Goal: Book appointment/travel/reservation

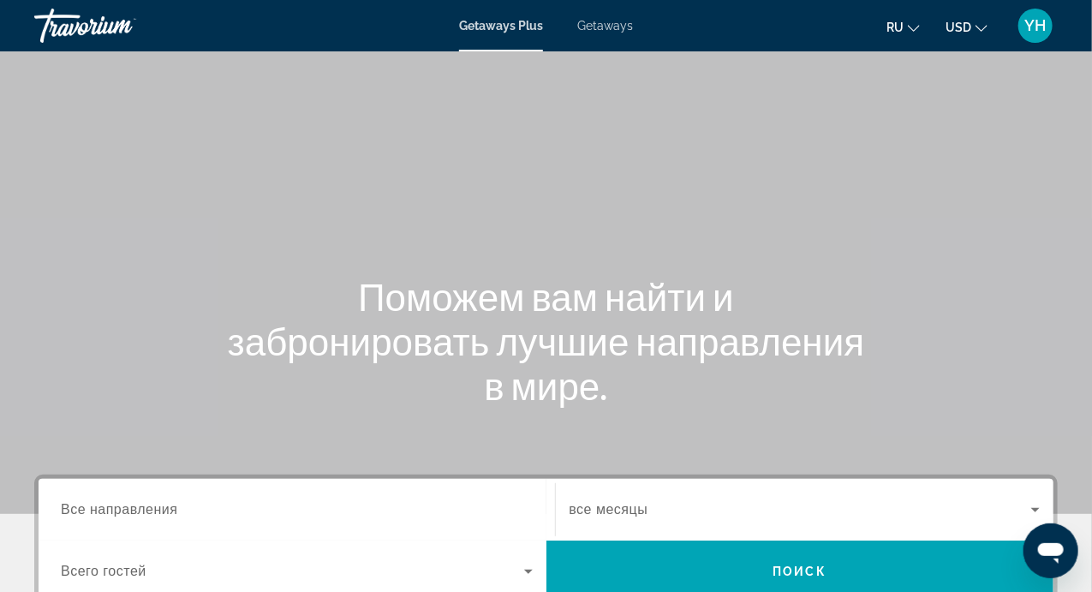
scroll to position [394, 0]
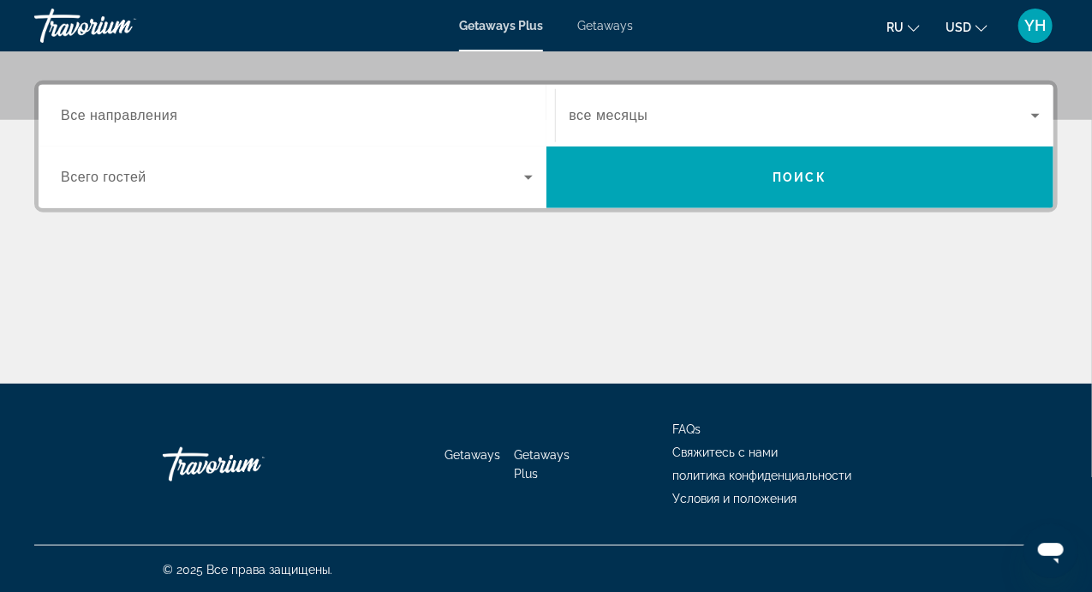
click at [131, 116] on span "Все направления" at bounding box center [119, 115] width 117 height 15
click at [131, 116] on input "Destination Все направления" at bounding box center [297, 116] width 472 height 21
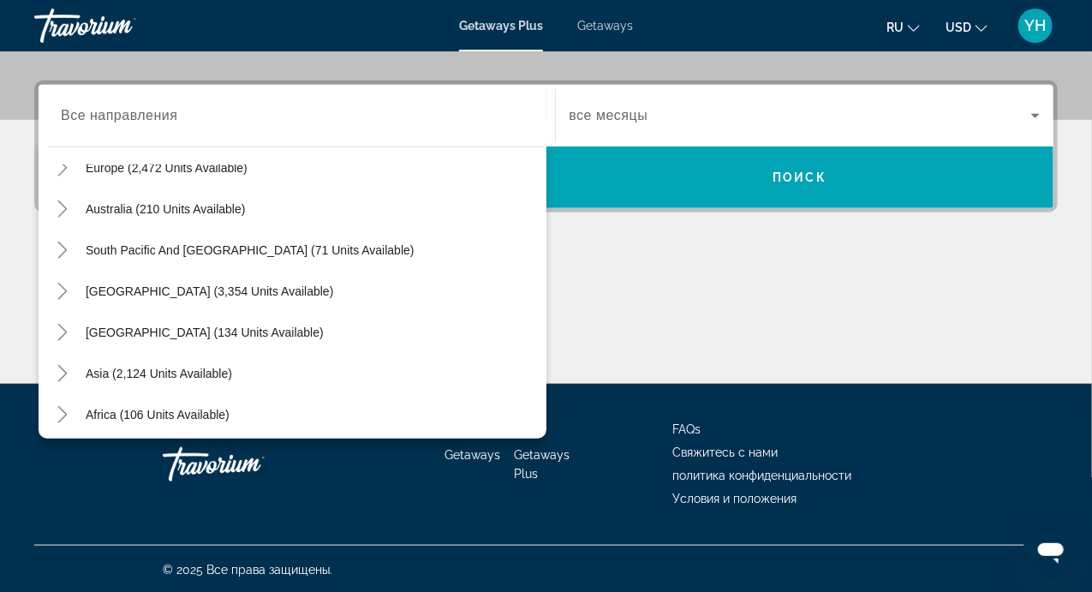
scroll to position [0, 0]
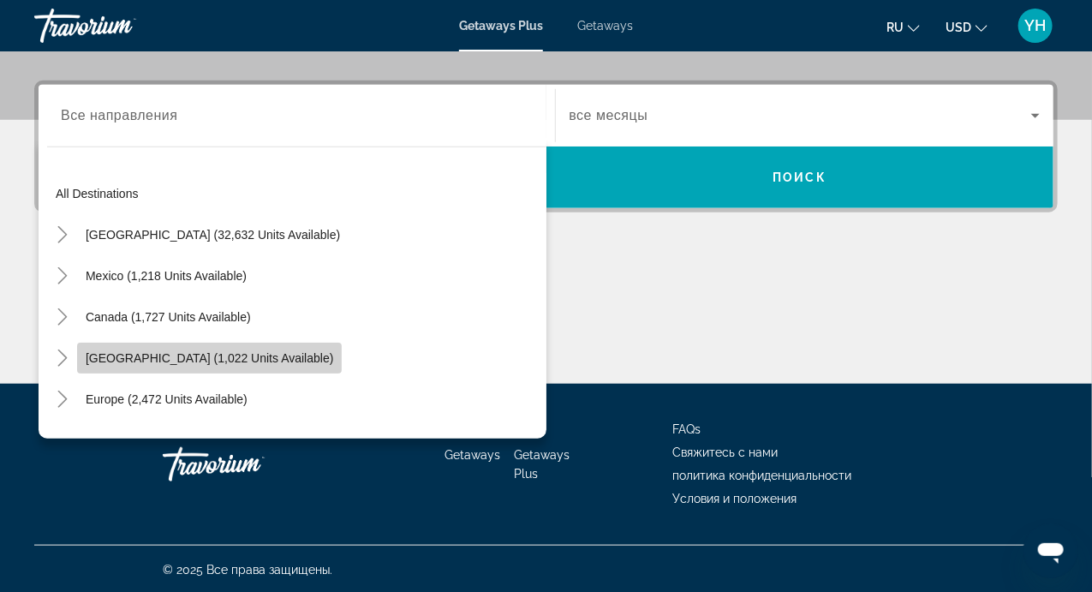
click at [146, 355] on span "Caribbean & Atlantic Islands (1,022 units available)" at bounding box center [210, 358] width 248 height 14
type input "**********"
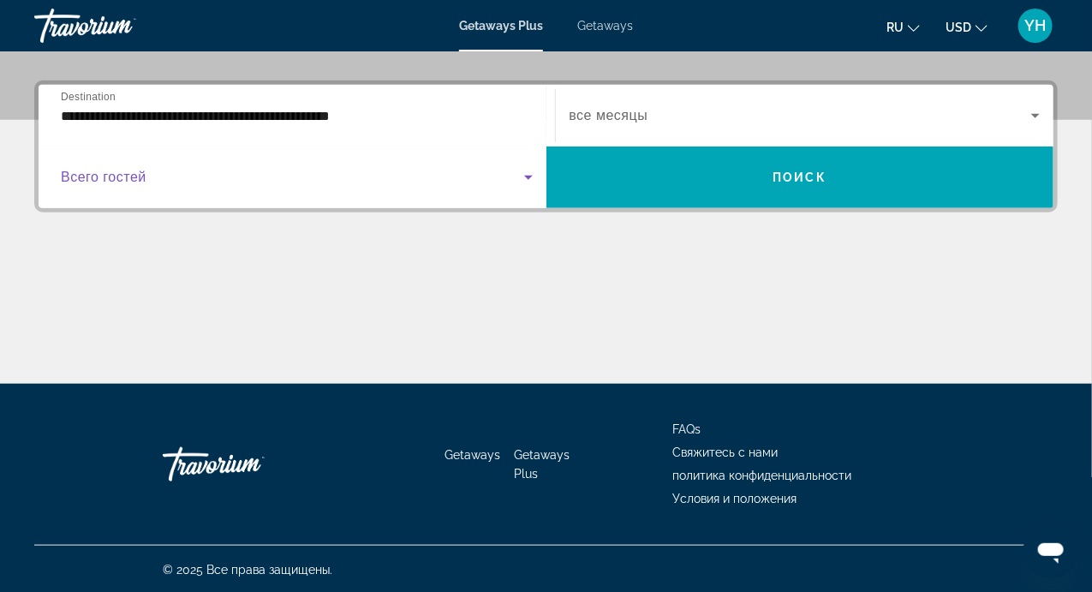
click at [528, 179] on icon "Search widget" at bounding box center [528, 177] width 21 height 21
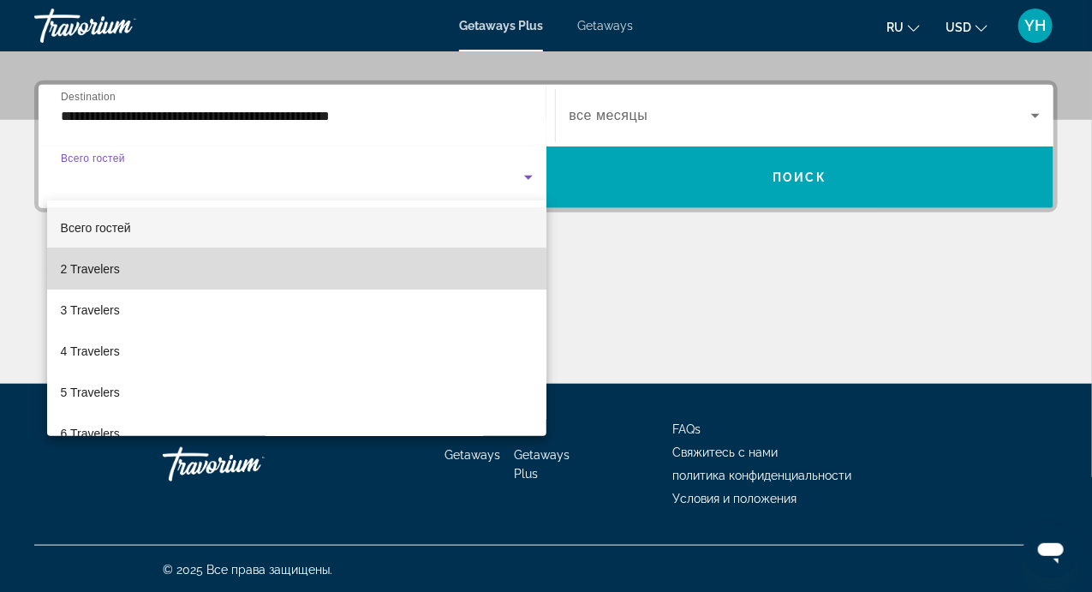
click at [474, 266] on mat-option "2 Travelers" at bounding box center [296, 268] width 499 height 41
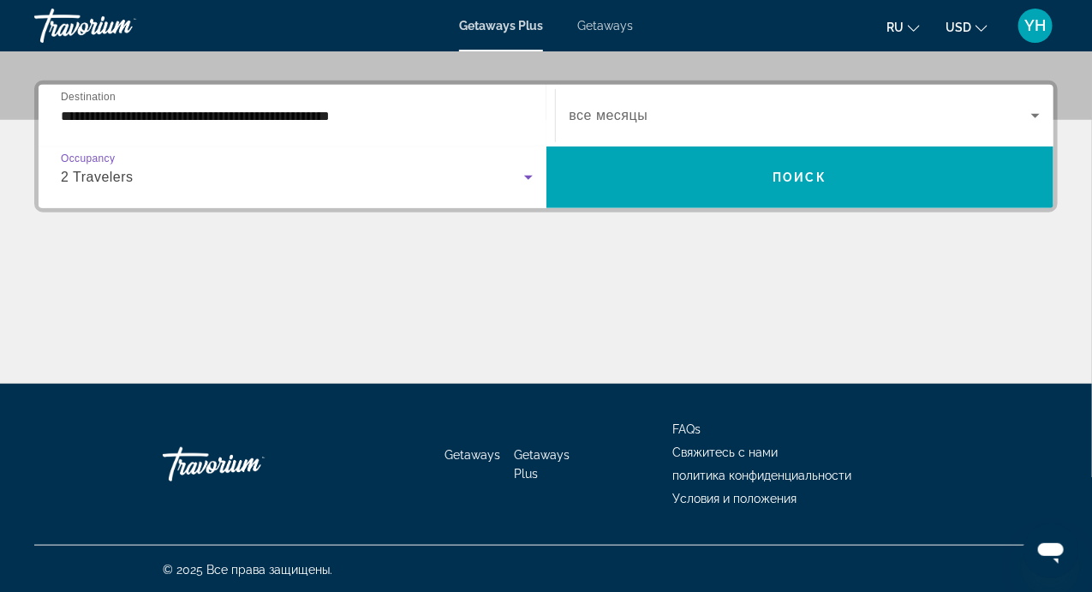
click at [1035, 110] on icon "Search widget" at bounding box center [1035, 115] width 21 height 21
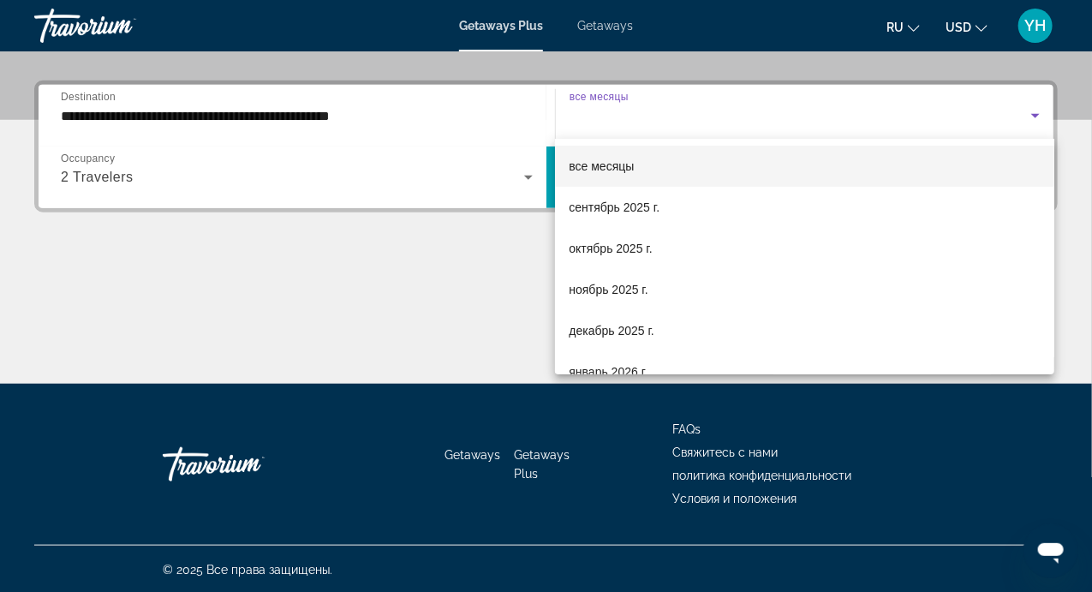
scroll to position [206, 0]
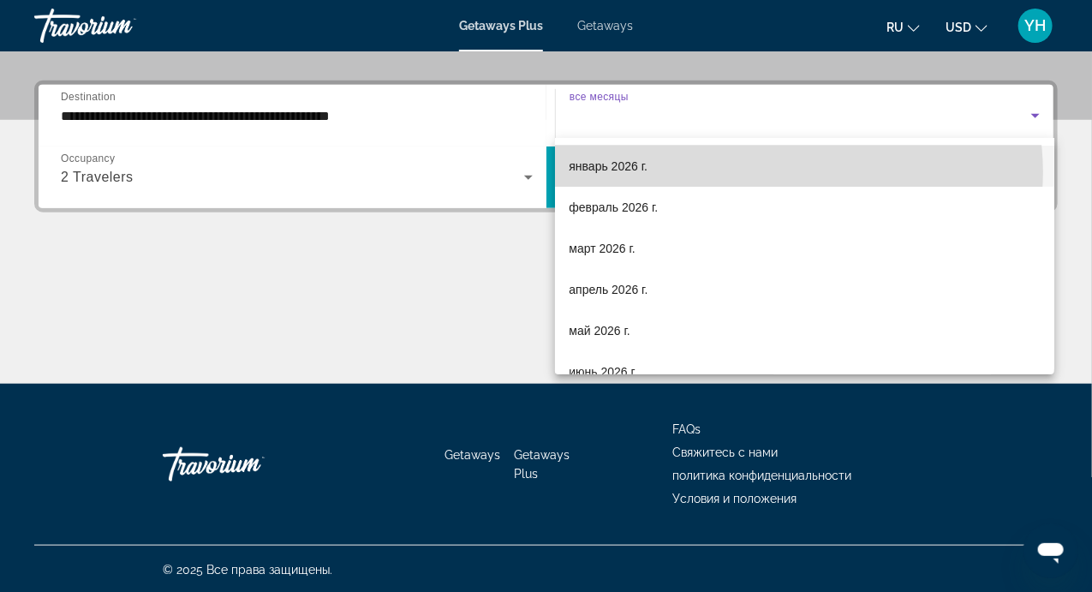
click at [798, 172] on mat-option "январь 2026 г." at bounding box center [804, 166] width 499 height 41
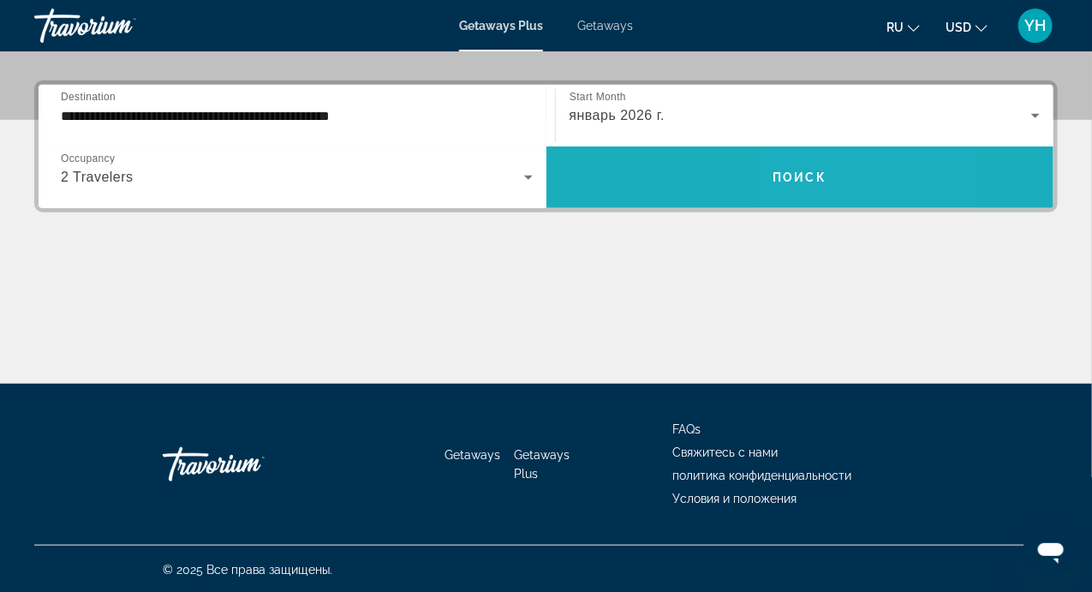
click at [798, 172] on span "Поиск" at bounding box center [800, 177] width 54 height 14
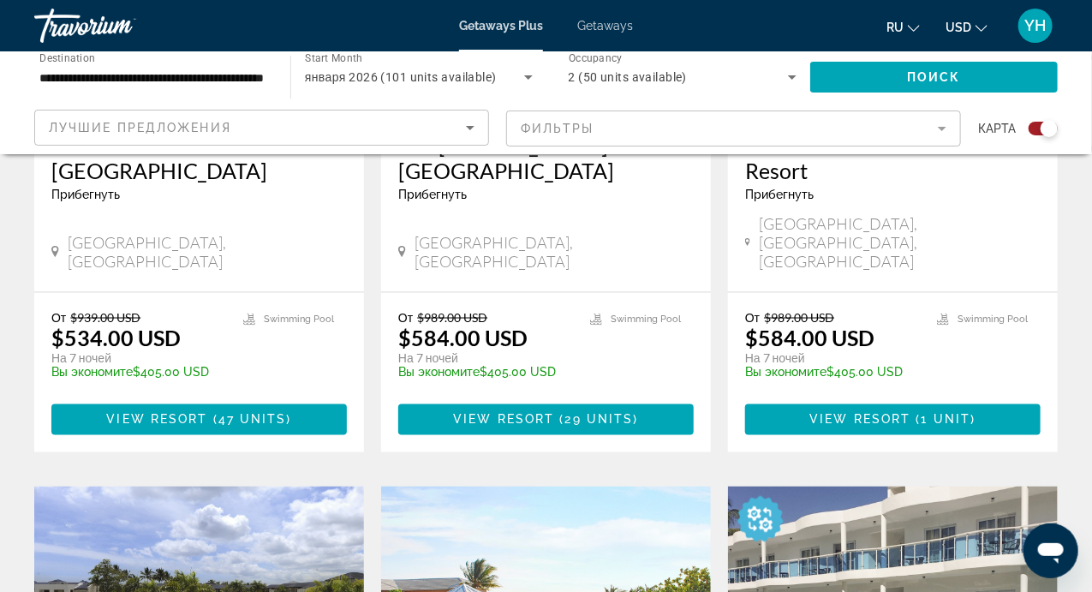
scroll to position [629, 0]
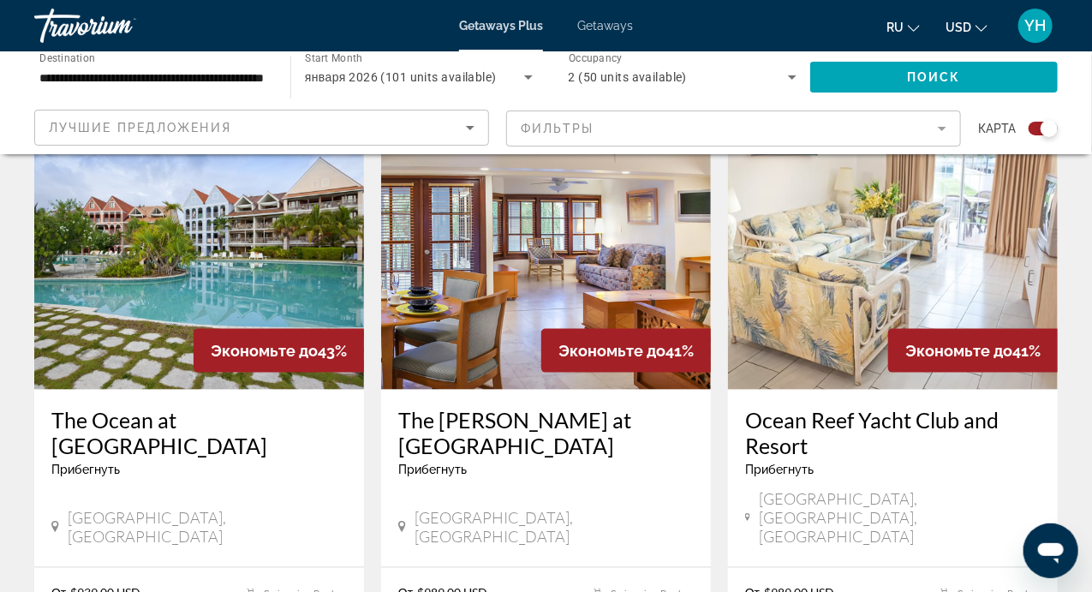
click at [213, 319] on img "Main content" at bounding box center [199, 253] width 330 height 274
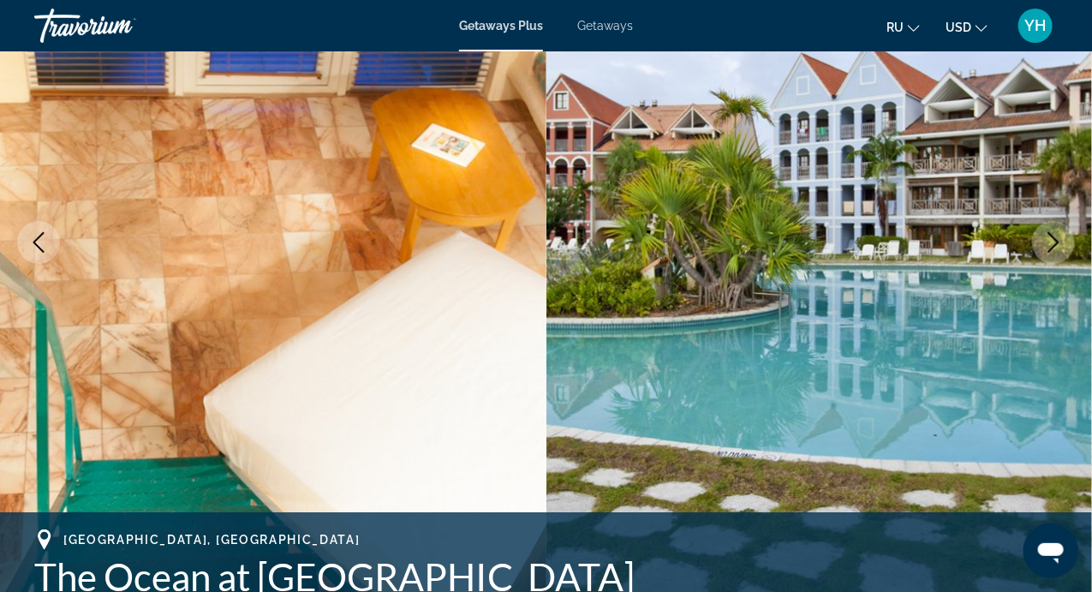
scroll to position [532, 0]
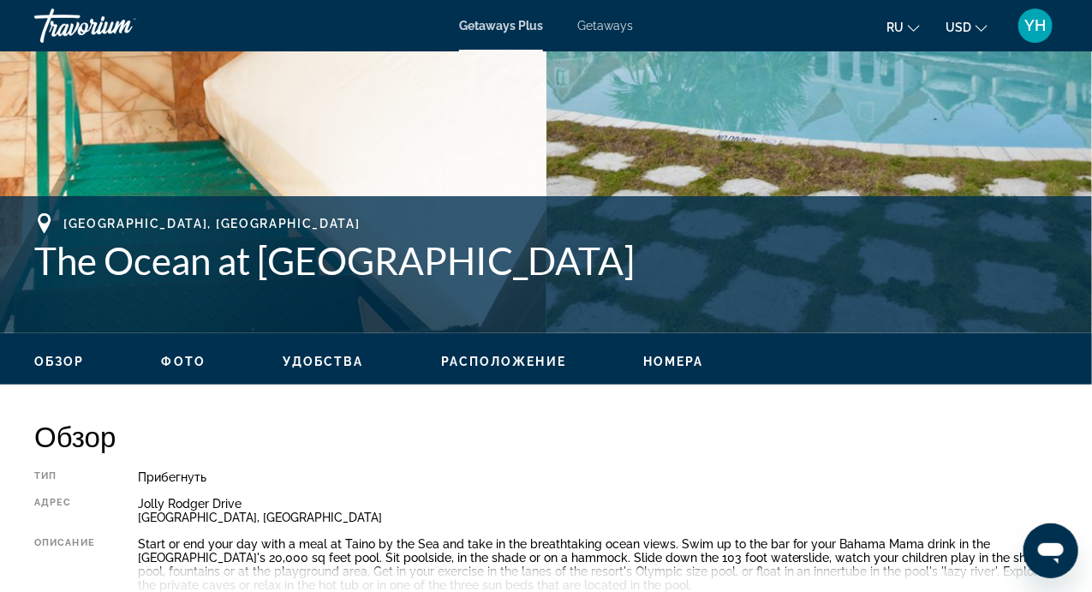
click at [183, 357] on span "Фото" at bounding box center [184, 362] width 44 height 14
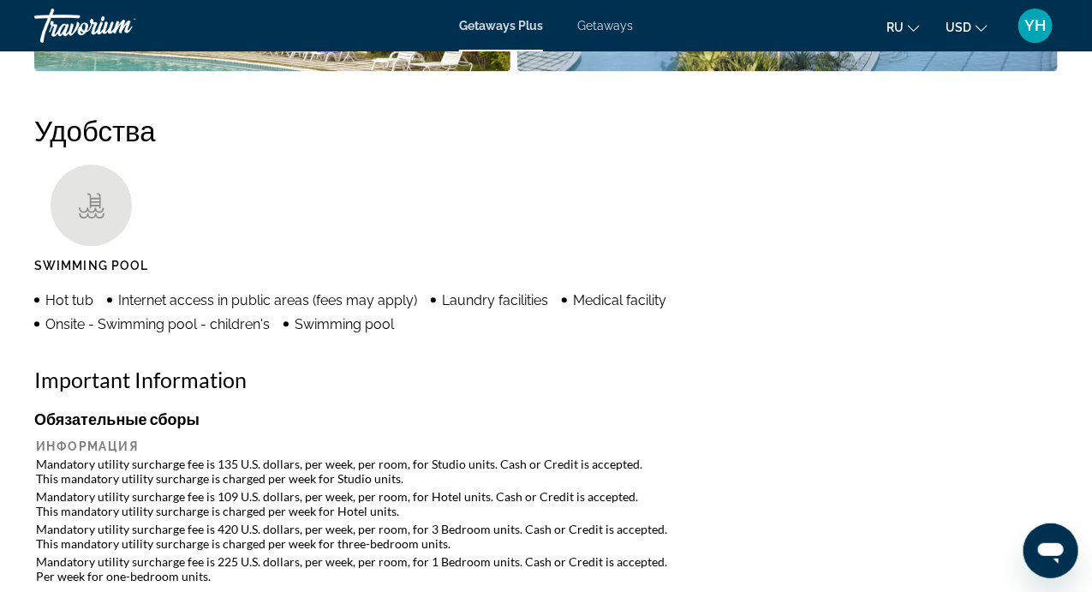
scroll to position [1077, 0]
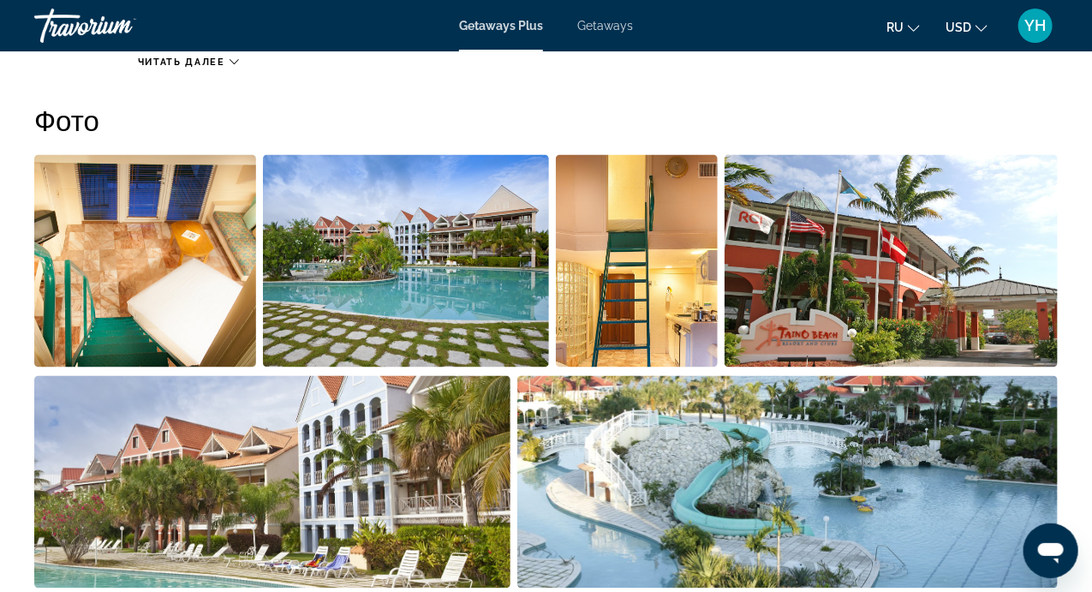
click at [849, 410] on img "Open full-screen image slider" at bounding box center [787, 482] width 540 height 212
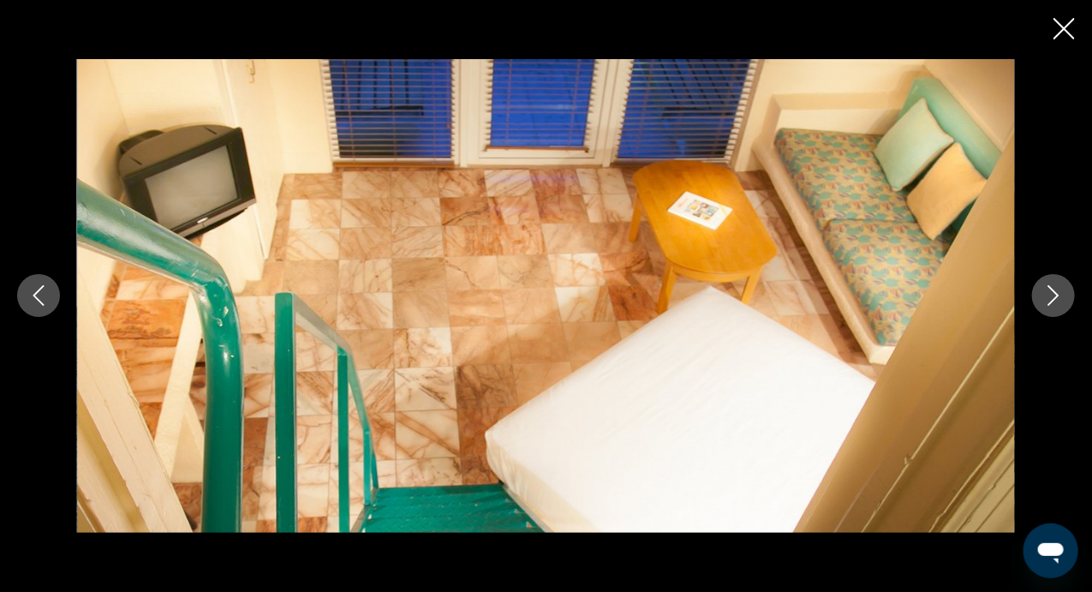
click at [1061, 297] on icon "Next image" at bounding box center [1053, 295] width 21 height 21
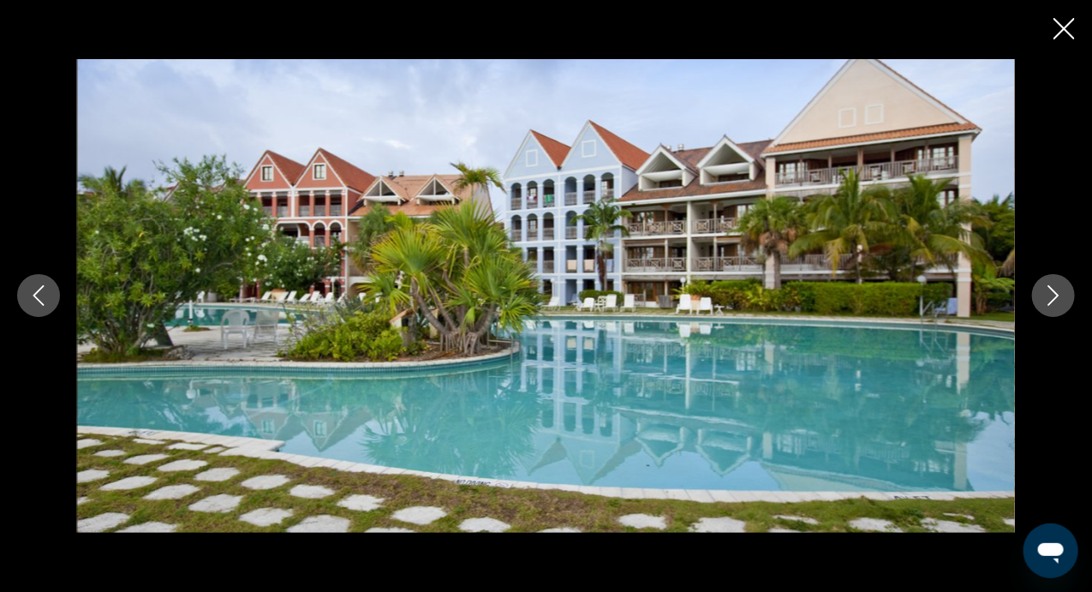
click at [1061, 297] on icon "Next image" at bounding box center [1053, 295] width 21 height 21
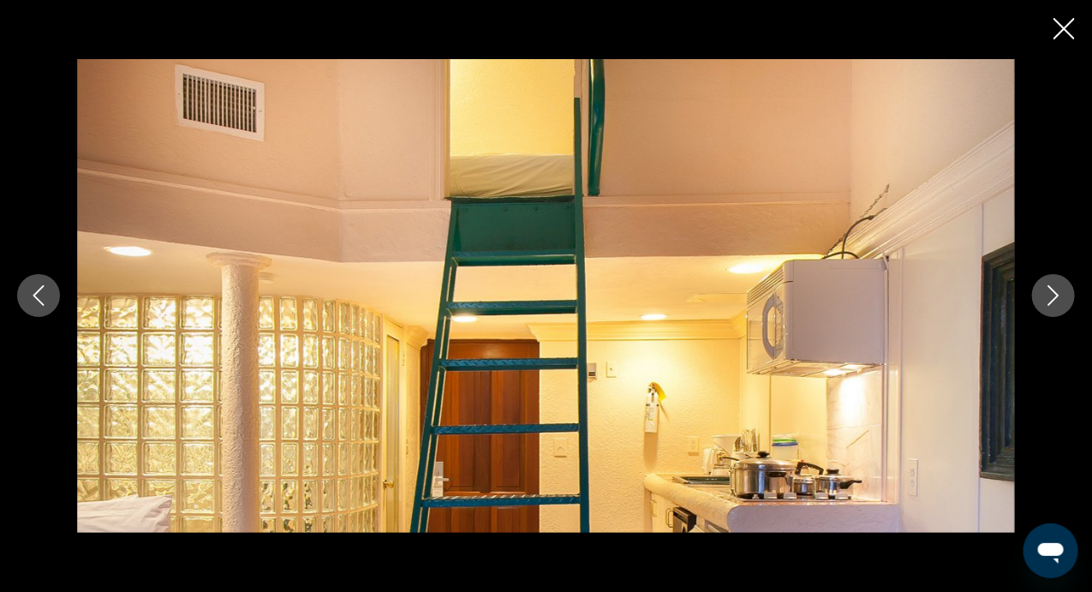
click at [1061, 297] on icon "Next image" at bounding box center [1053, 295] width 21 height 21
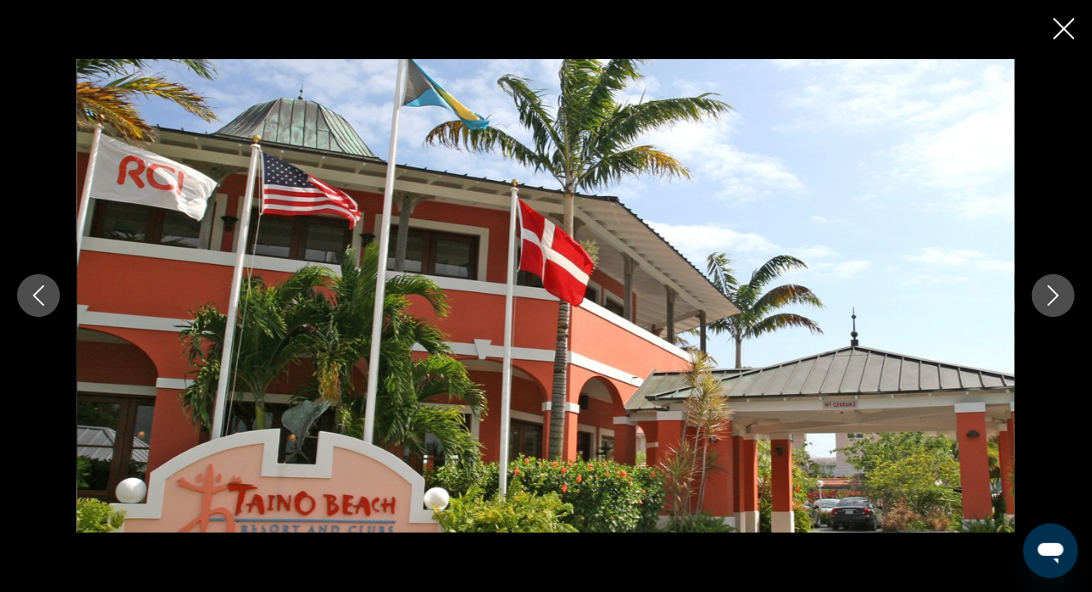
click at [1061, 297] on icon "Next image" at bounding box center [1053, 295] width 21 height 21
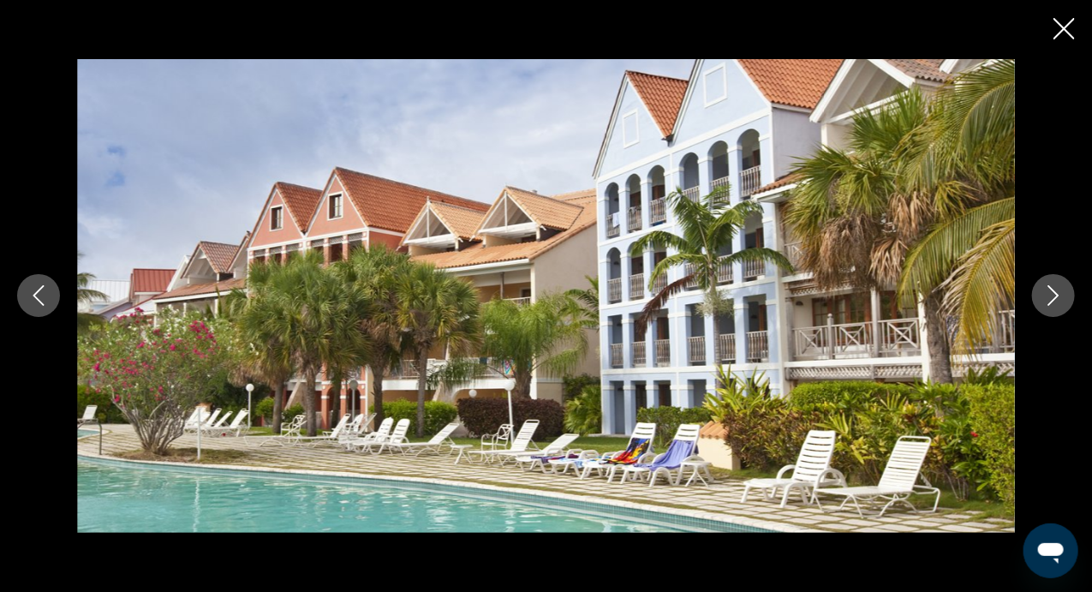
click at [1061, 297] on icon "Next image" at bounding box center [1053, 295] width 21 height 21
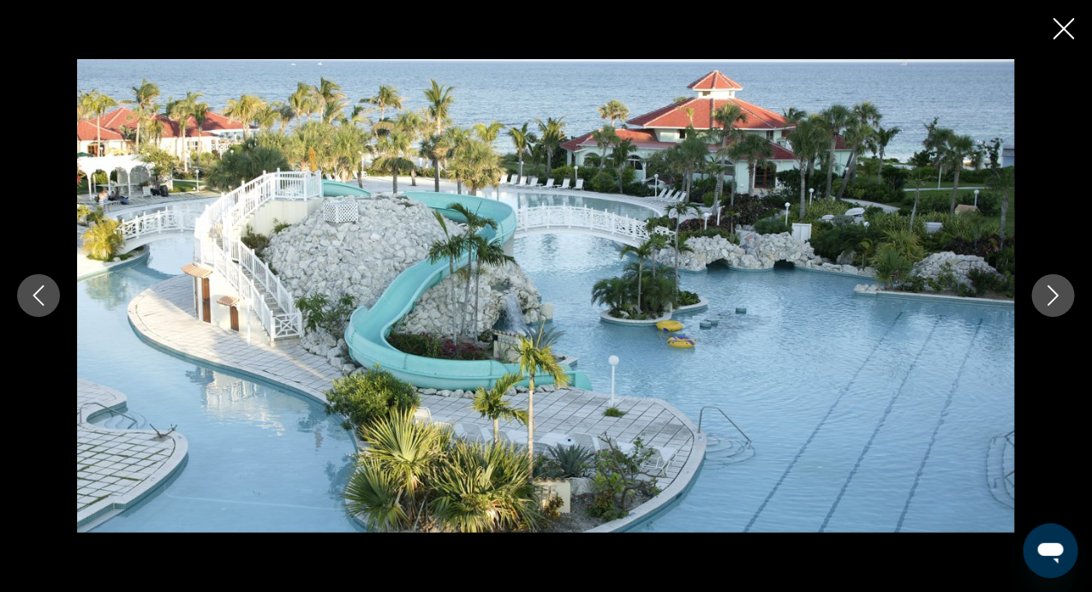
click at [1061, 297] on icon "Next image" at bounding box center [1053, 295] width 21 height 21
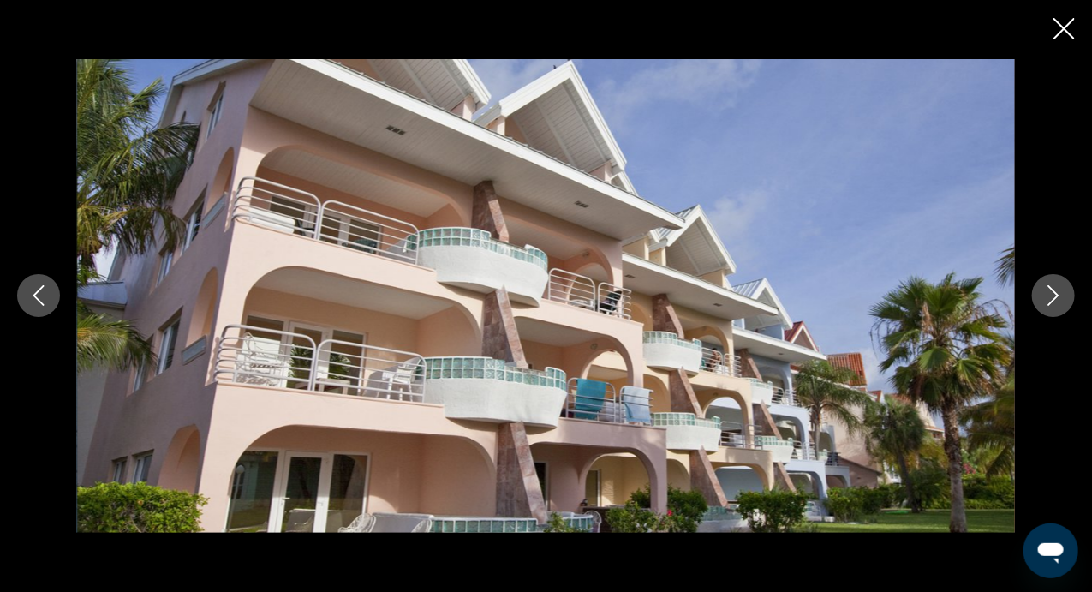
click at [1061, 297] on icon "Next image" at bounding box center [1053, 295] width 21 height 21
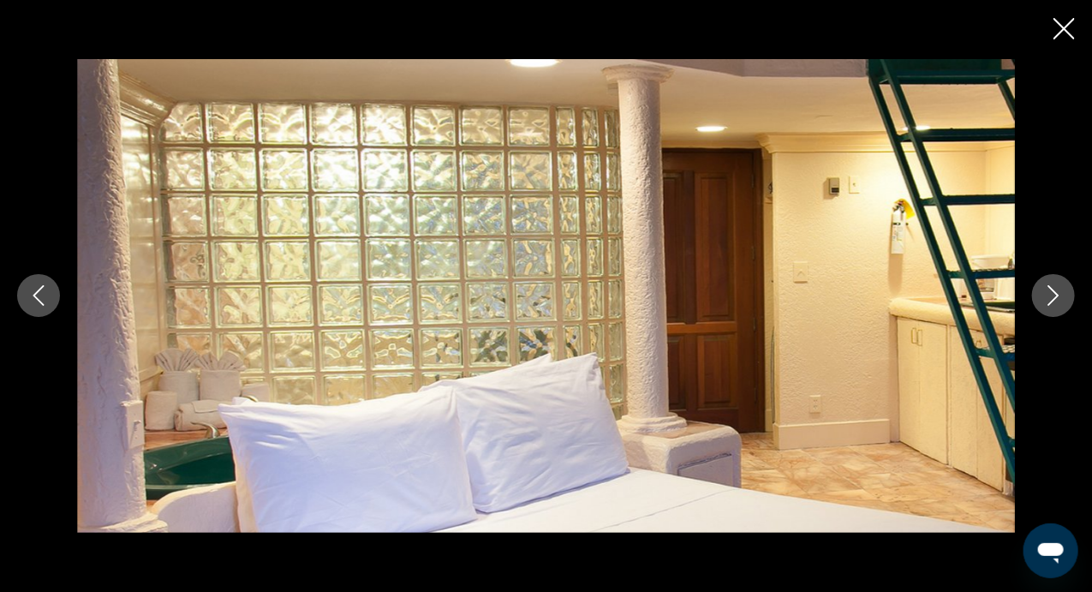
click at [1061, 297] on icon "Next image" at bounding box center [1053, 295] width 21 height 21
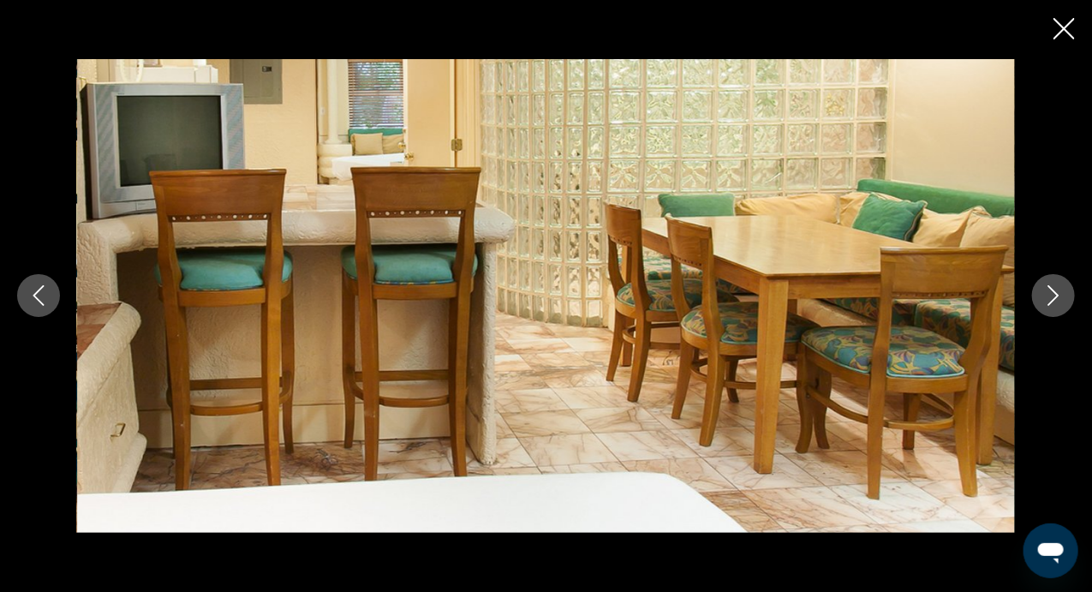
click at [1061, 297] on icon "Next image" at bounding box center [1053, 295] width 21 height 21
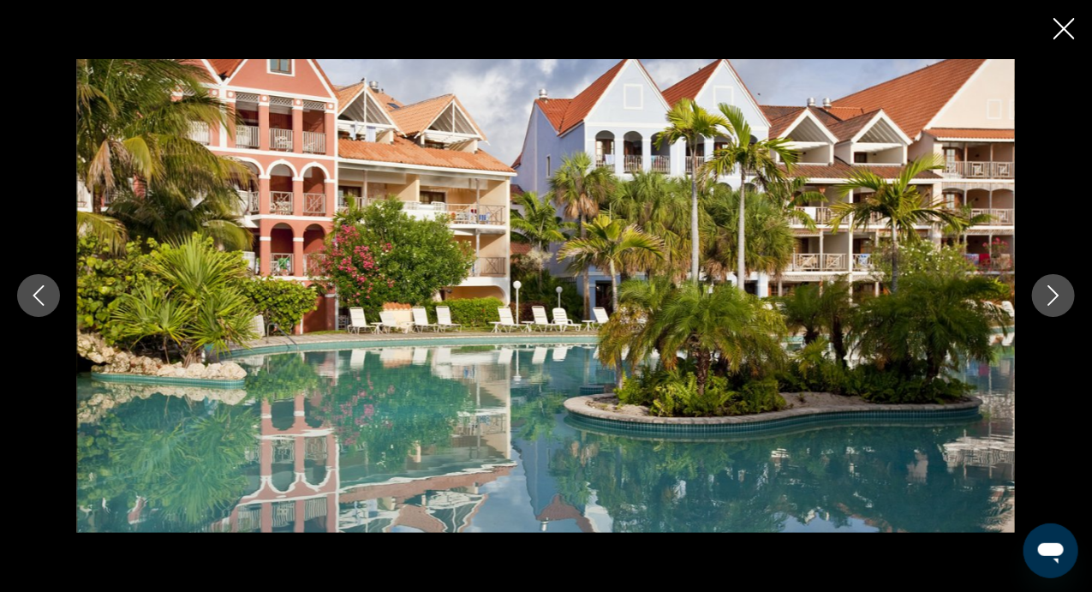
click at [1061, 297] on icon "Next image" at bounding box center [1053, 295] width 21 height 21
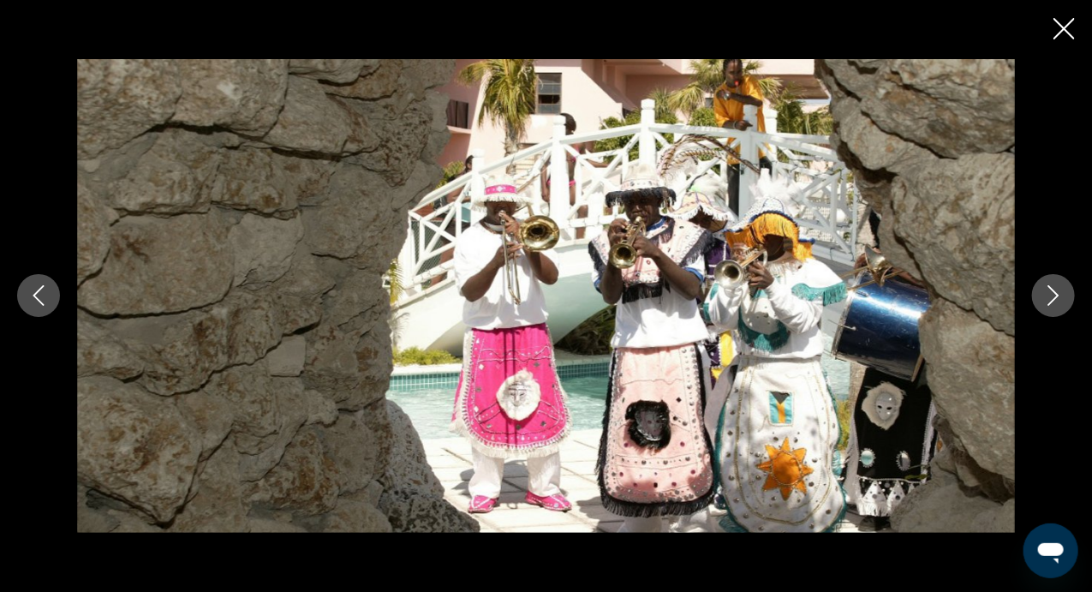
click at [1061, 297] on icon "Next image" at bounding box center [1053, 295] width 21 height 21
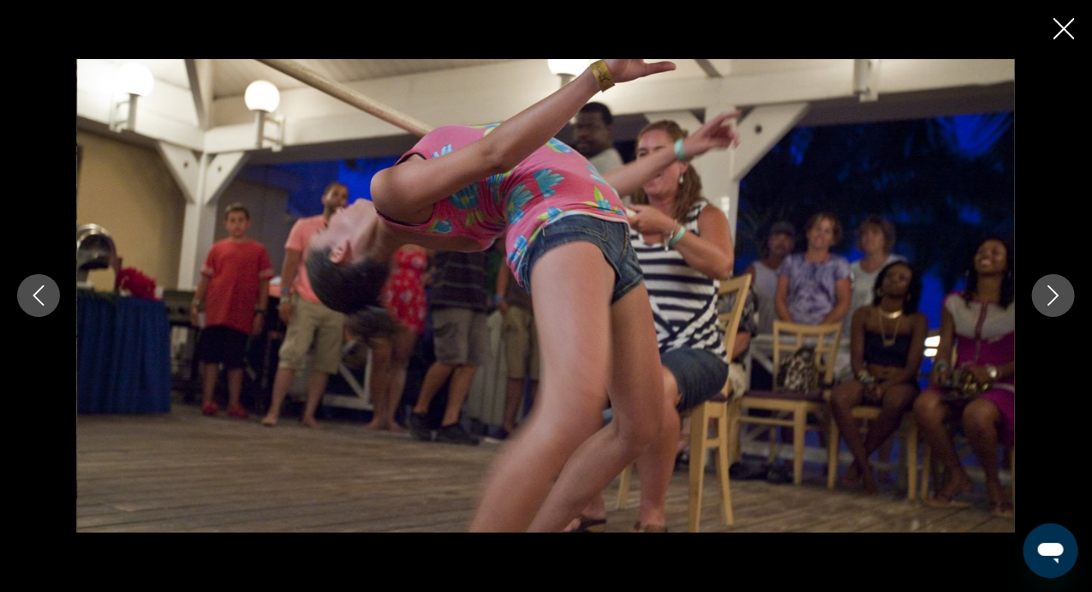
click at [1061, 297] on icon "Next image" at bounding box center [1053, 295] width 21 height 21
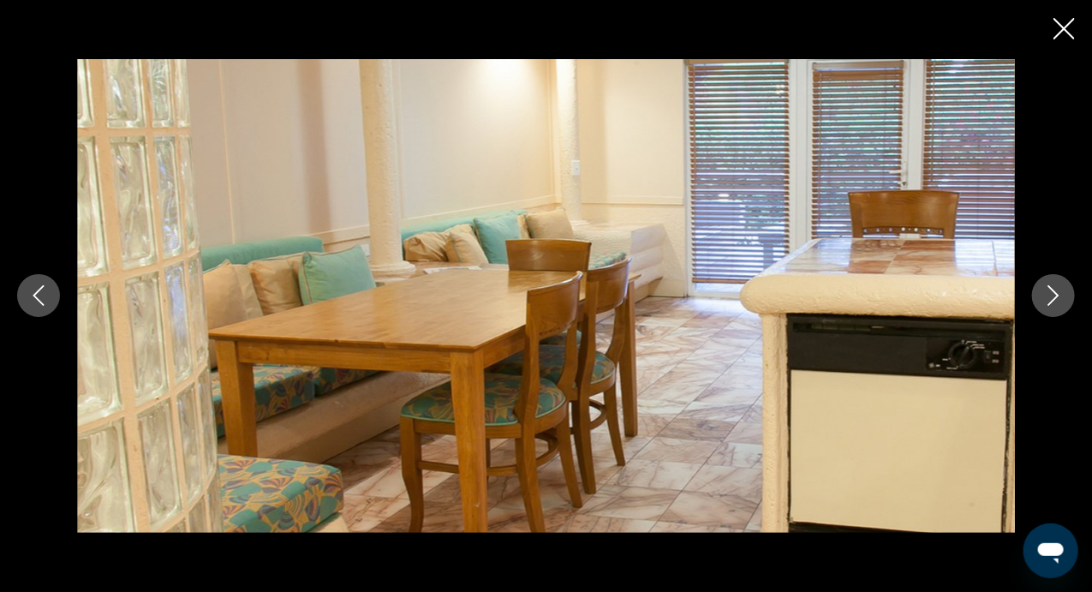
click at [1061, 297] on icon "Next image" at bounding box center [1053, 295] width 21 height 21
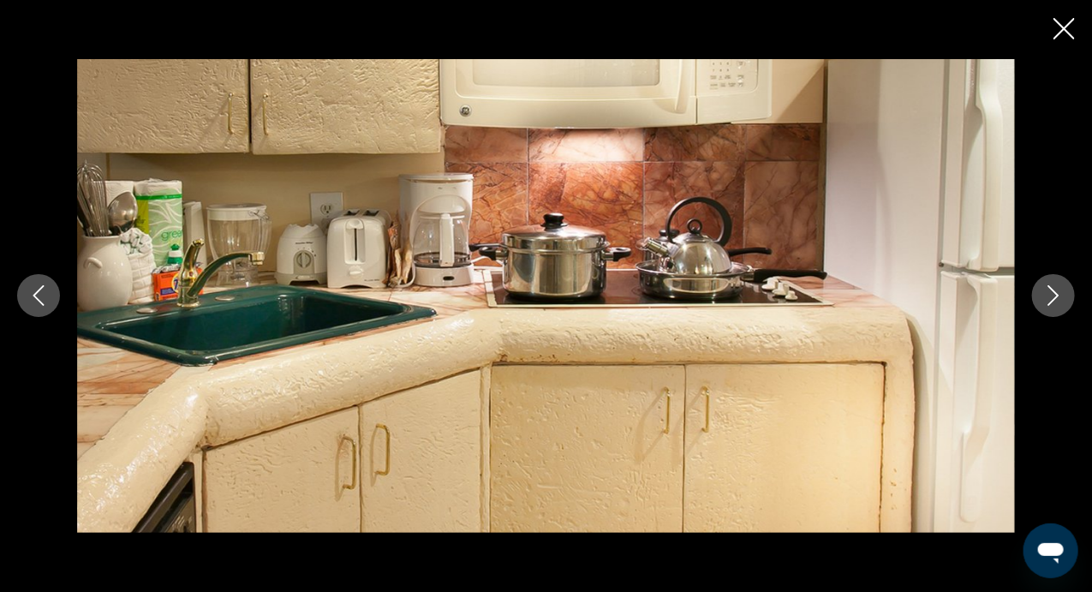
click at [1061, 297] on icon "Next image" at bounding box center [1053, 295] width 21 height 21
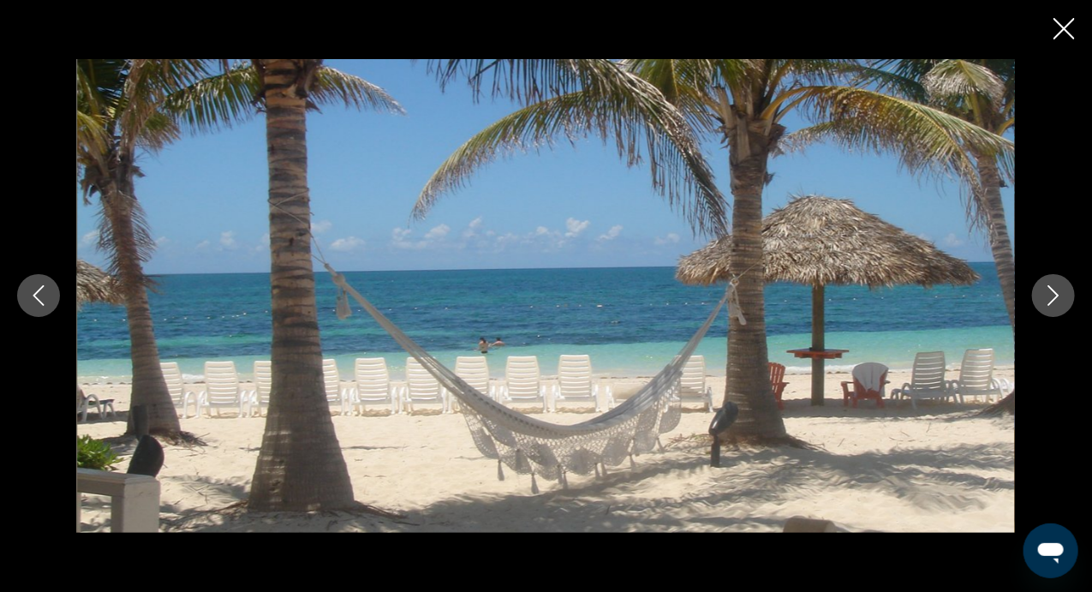
click at [1061, 297] on icon "Next image" at bounding box center [1053, 295] width 21 height 21
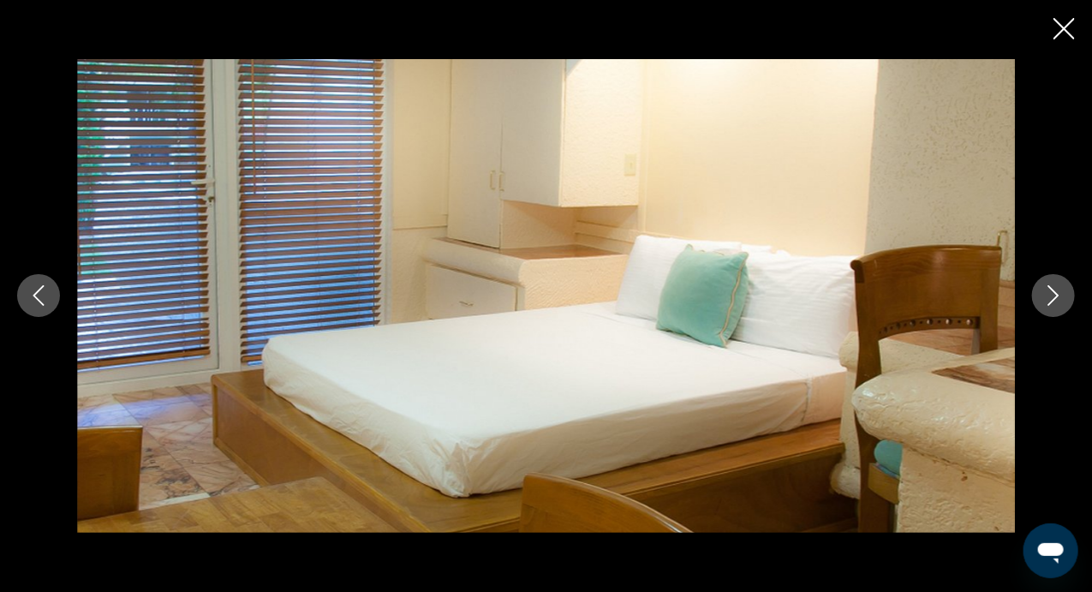
click at [1061, 297] on icon "Next image" at bounding box center [1053, 295] width 21 height 21
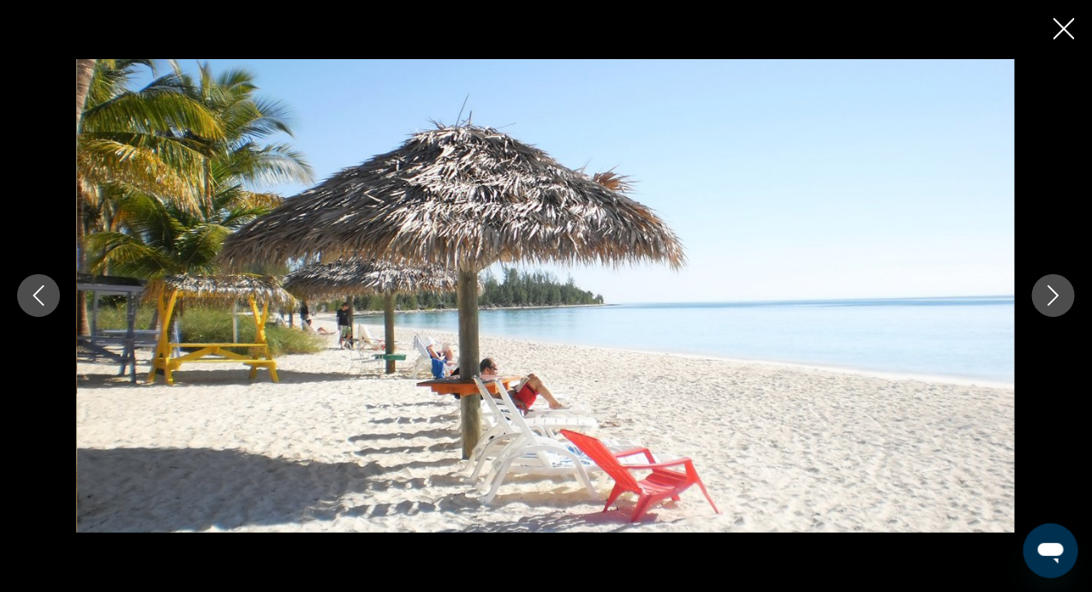
click at [1061, 297] on icon "Next image" at bounding box center [1053, 295] width 21 height 21
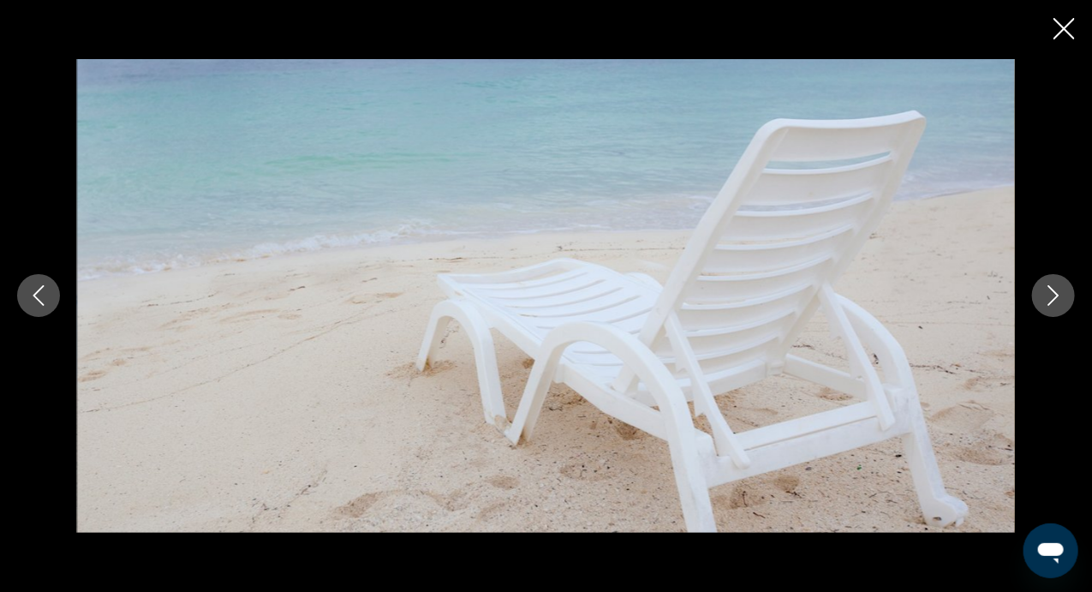
click at [1061, 297] on icon "Next image" at bounding box center [1053, 295] width 21 height 21
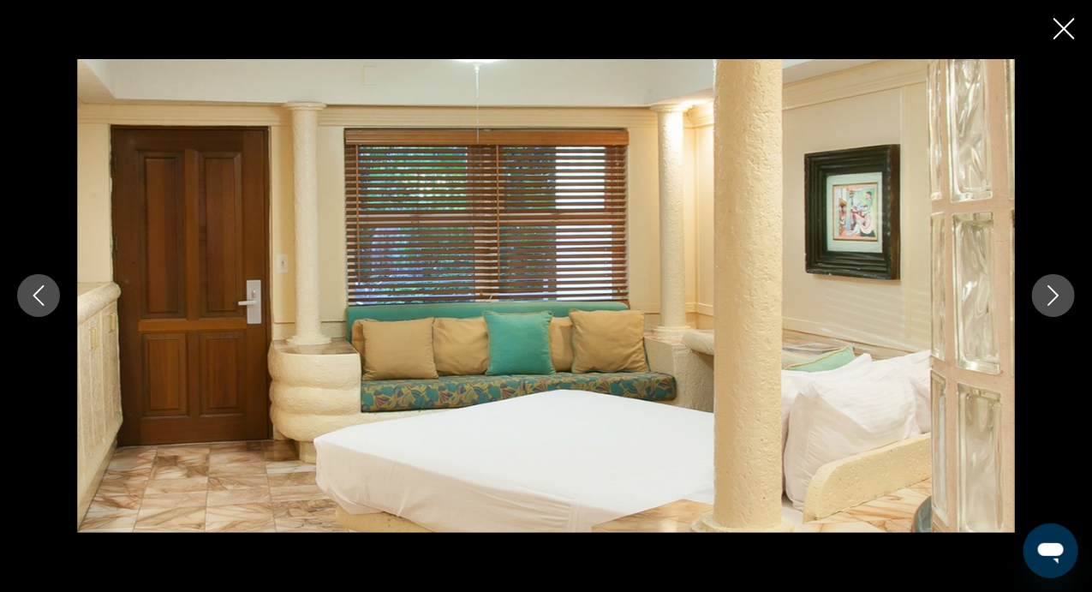
click at [1061, 297] on icon "Next image" at bounding box center [1053, 295] width 21 height 21
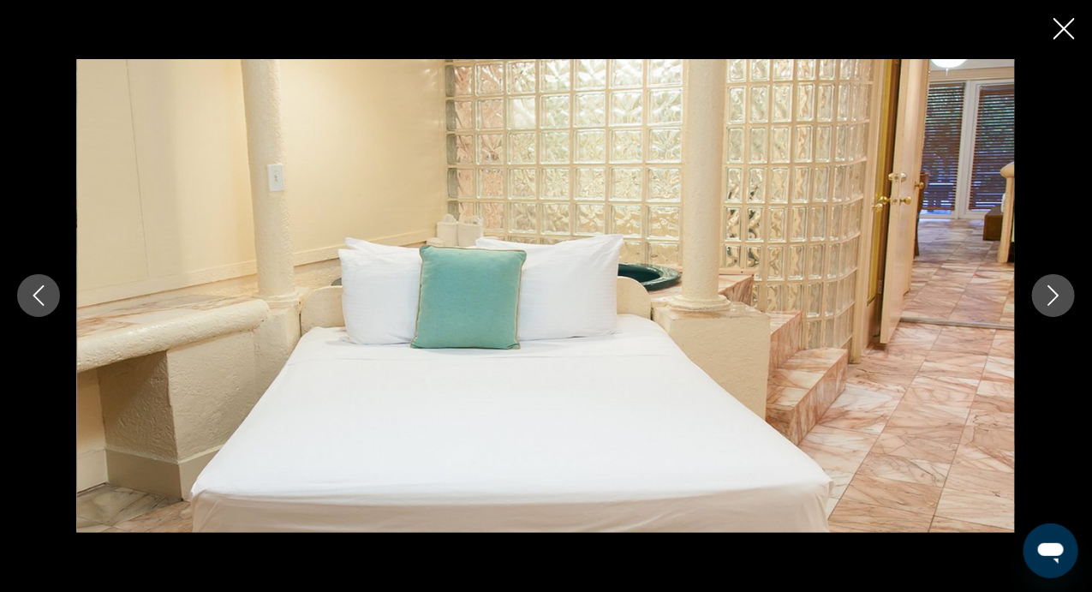
click at [1061, 297] on icon "Next image" at bounding box center [1053, 295] width 21 height 21
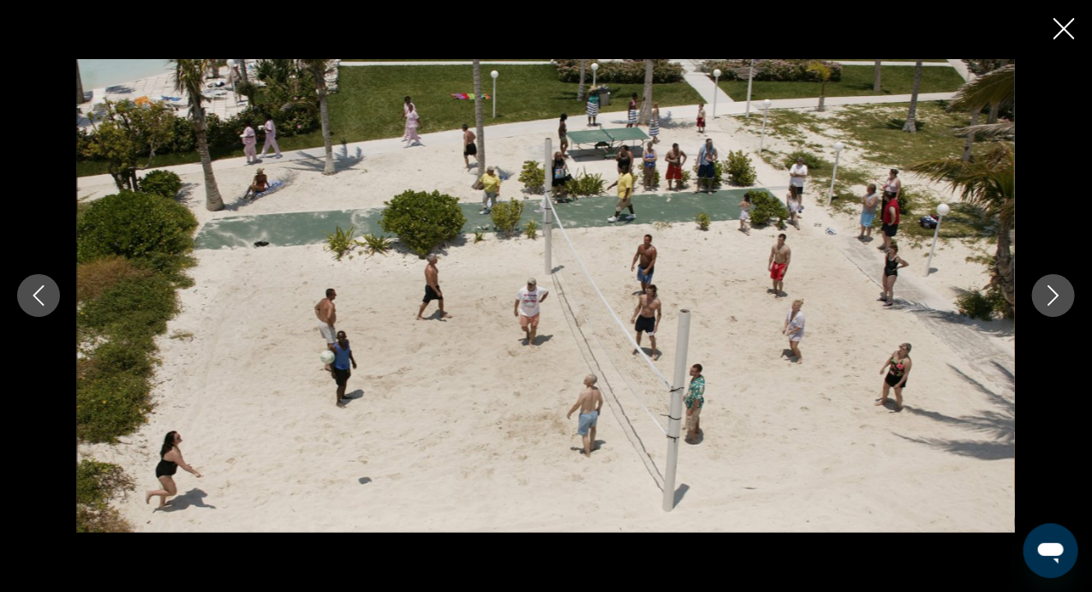
click at [1061, 297] on icon "Next image" at bounding box center [1053, 295] width 21 height 21
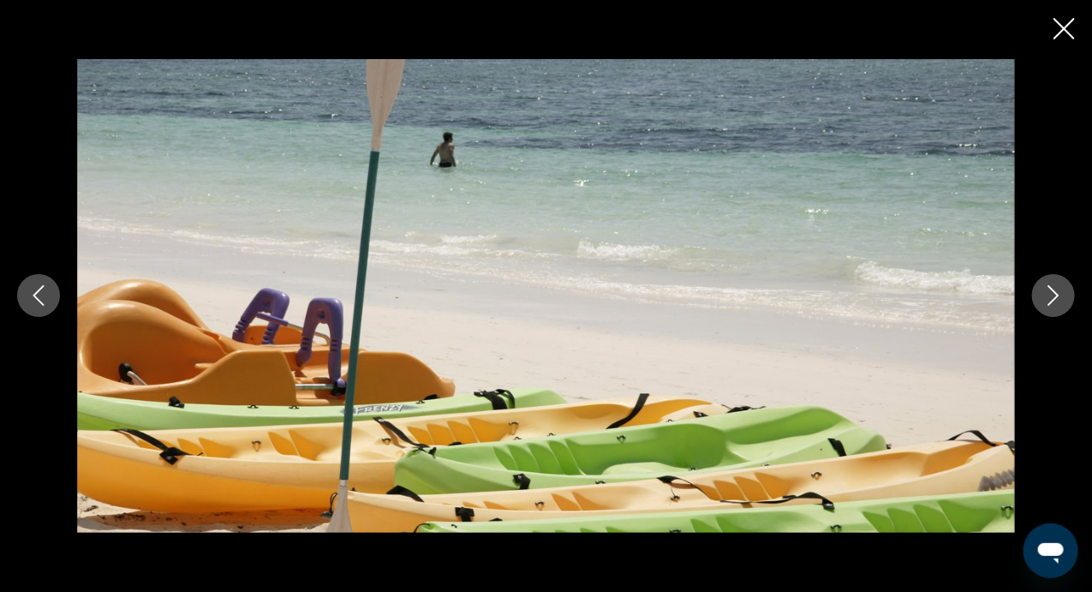
click at [1068, 23] on icon "Close slideshow" at bounding box center [1063, 28] width 21 height 21
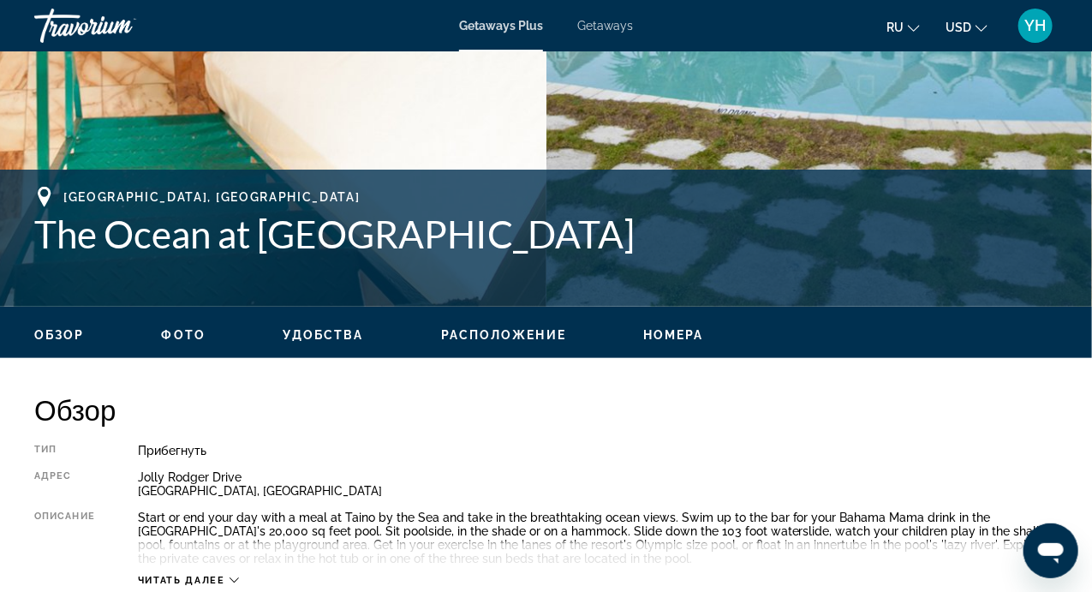
scroll to position [41, 0]
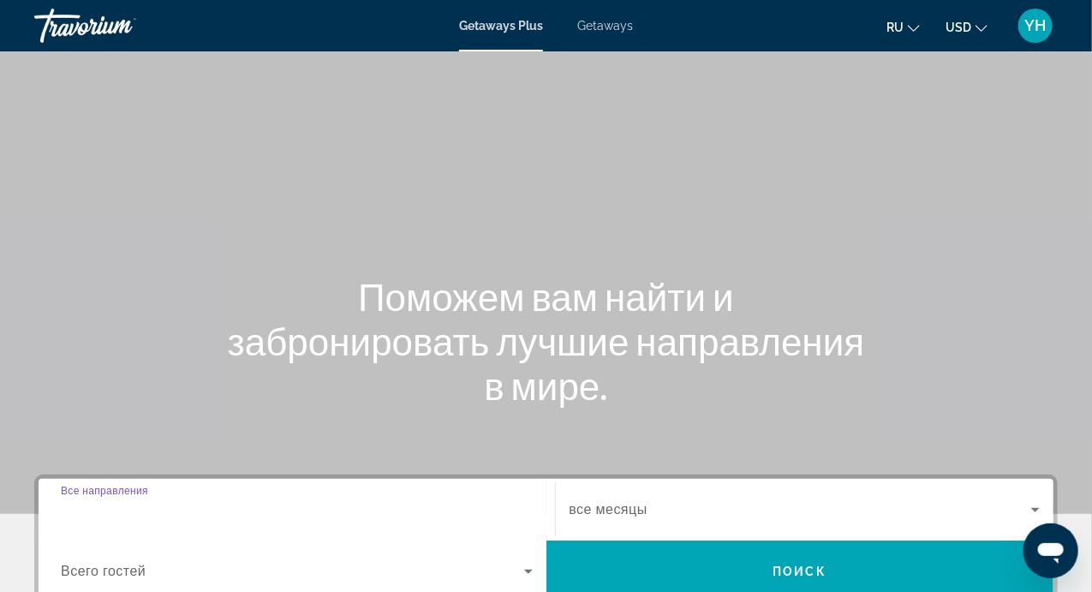
click at [193, 504] on input "Destination Все направления" at bounding box center [297, 510] width 472 height 21
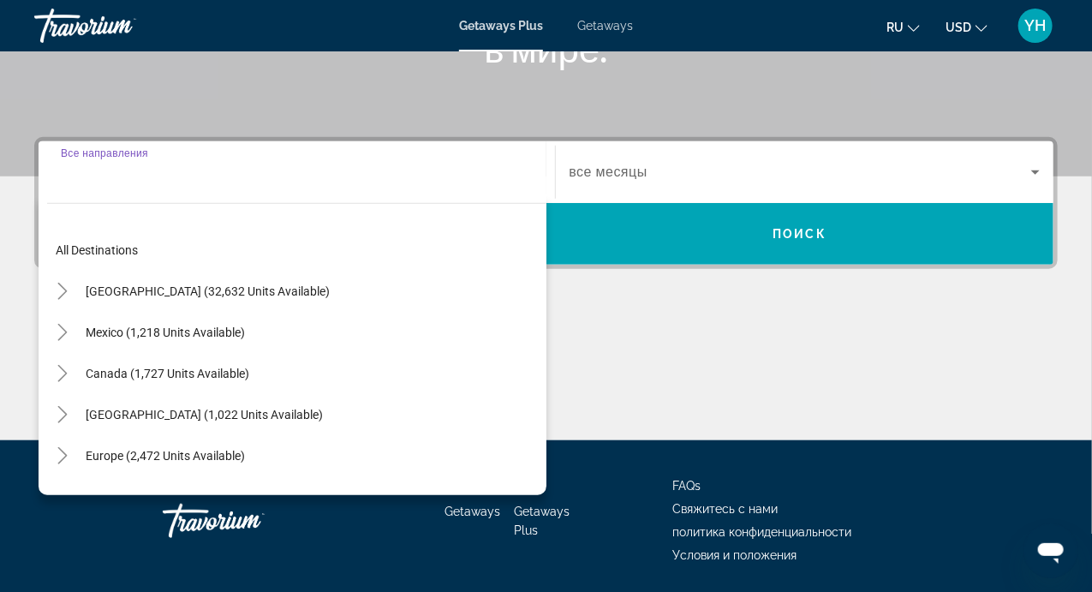
scroll to position [394, 0]
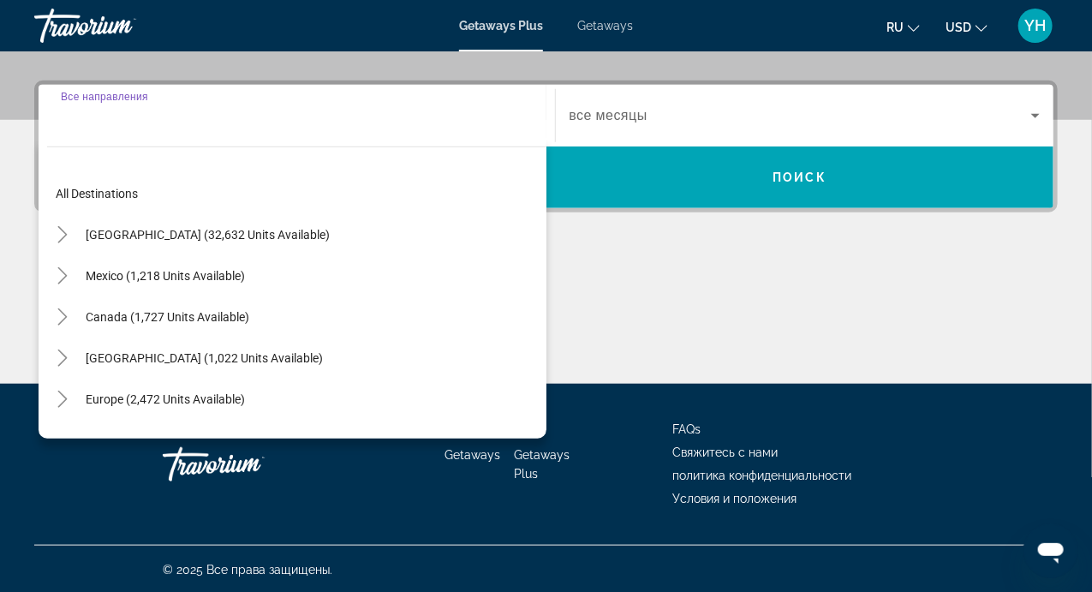
click at [111, 116] on input "Destination Все направления" at bounding box center [297, 116] width 472 height 21
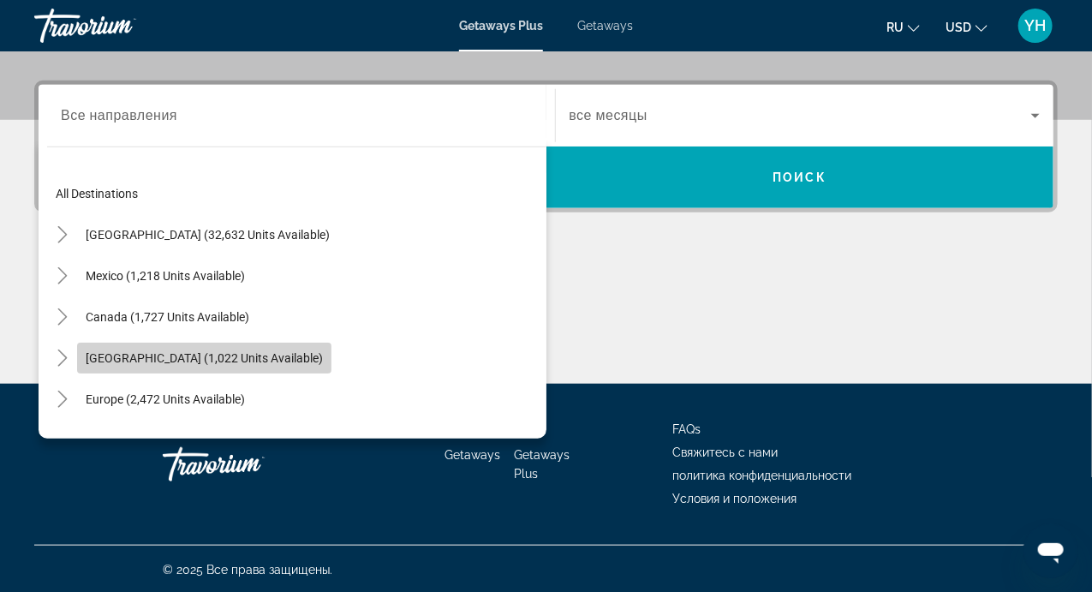
click at [267, 359] on span "Caribbean & Atlantic Islands (1,022 units available)" at bounding box center [204, 358] width 237 height 14
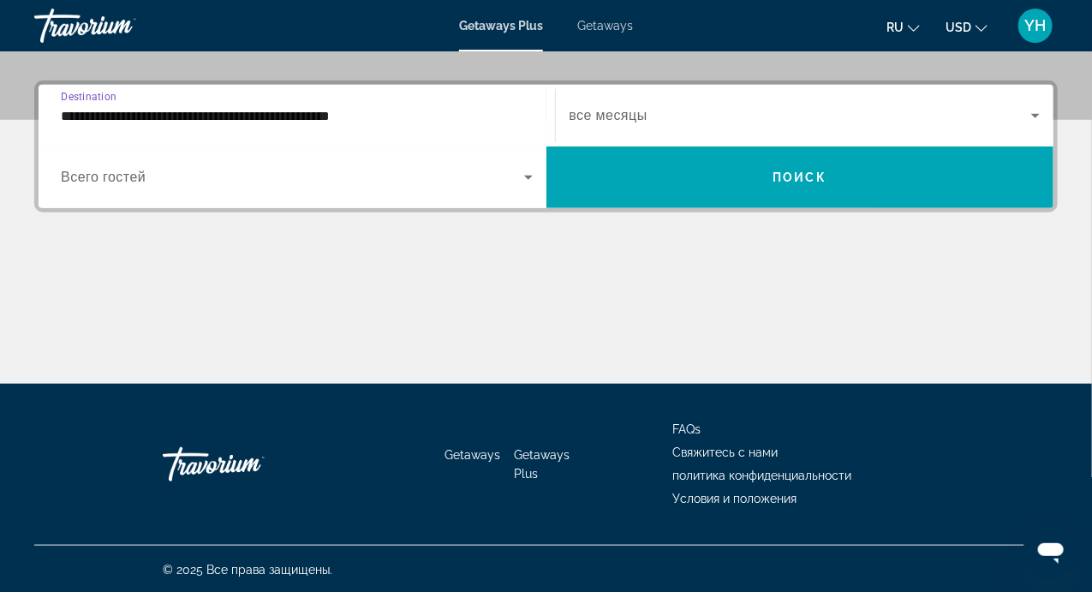
click at [372, 114] on input "**********" at bounding box center [297, 116] width 472 height 21
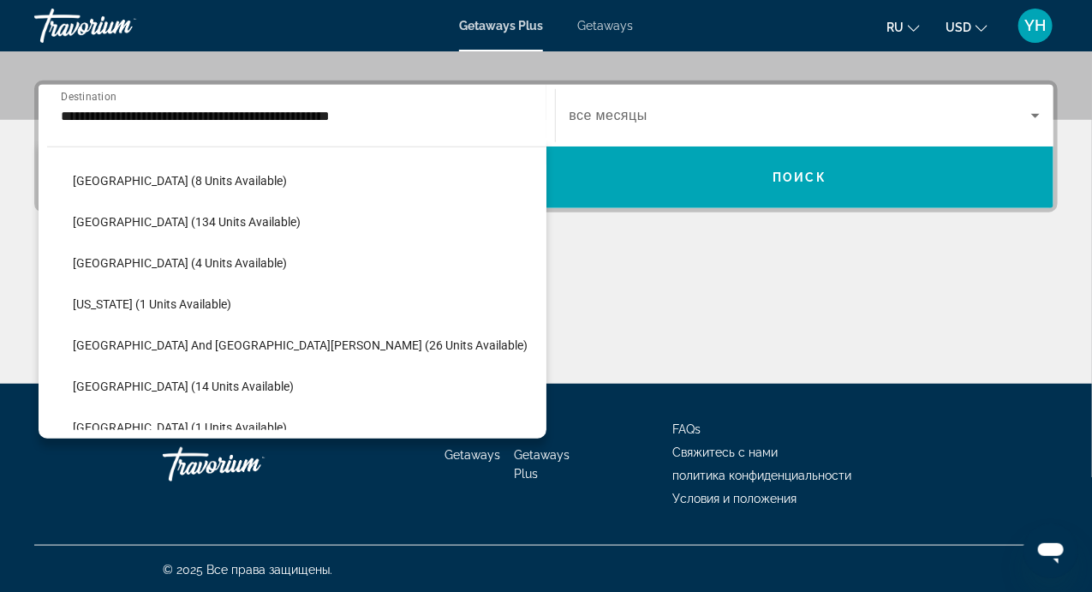
scroll to position [270, 0]
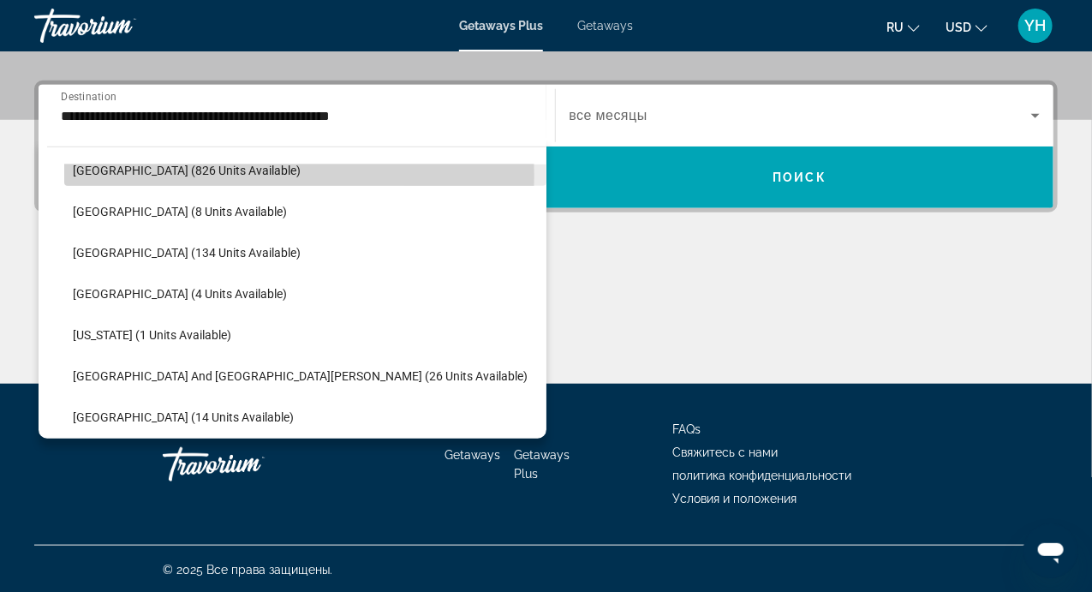
click at [142, 175] on span "Bahamas (826 units available)" at bounding box center [187, 171] width 228 height 14
type input "**********"
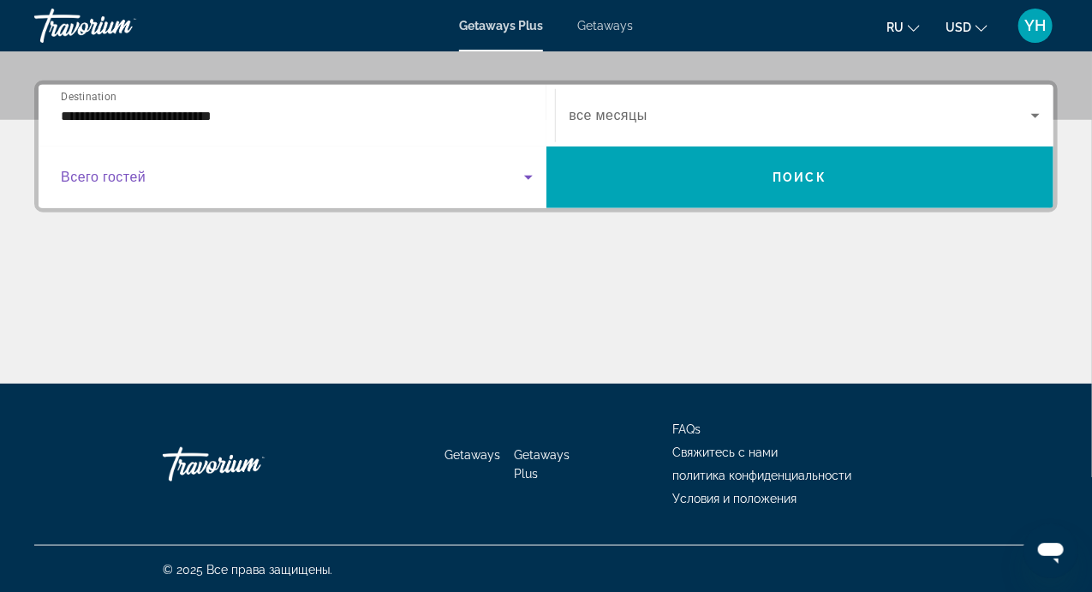
click at [529, 174] on icon "Search widget" at bounding box center [528, 177] width 21 height 21
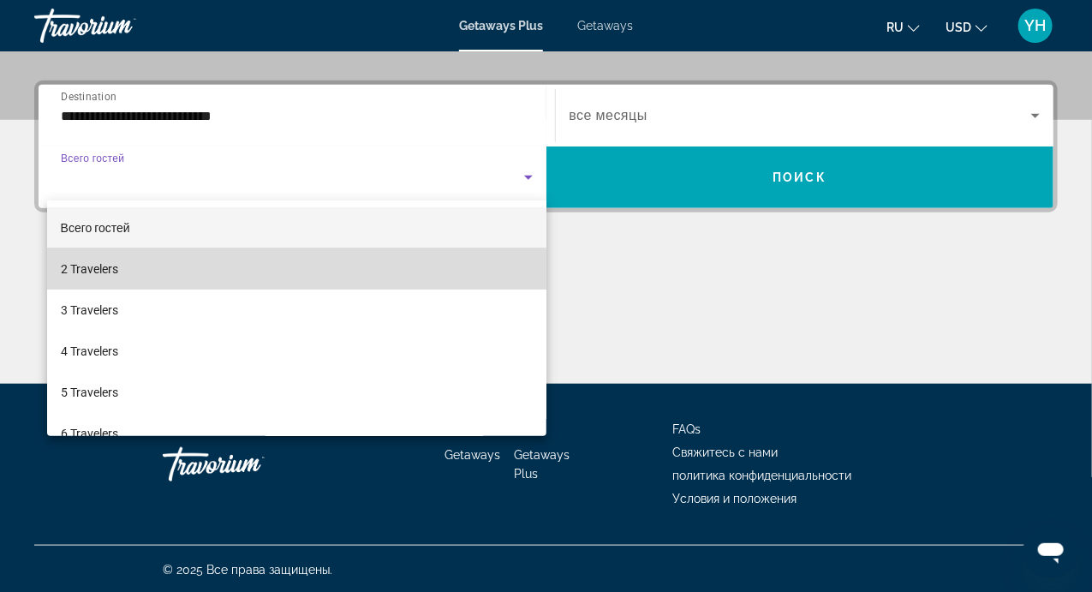
click at [434, 268] on mat-option "2 Travelers" at bounding box center [296, 268] width 499 height 41
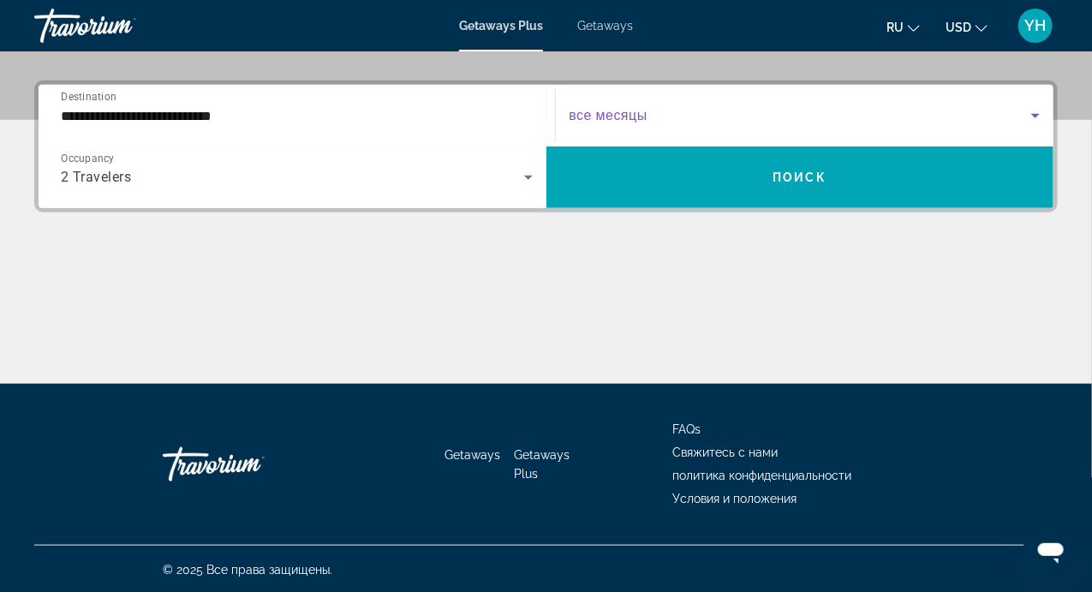
click at [1035, 114] on icon "Search widget" at bounding box center [1035, 116] width 9 height 4
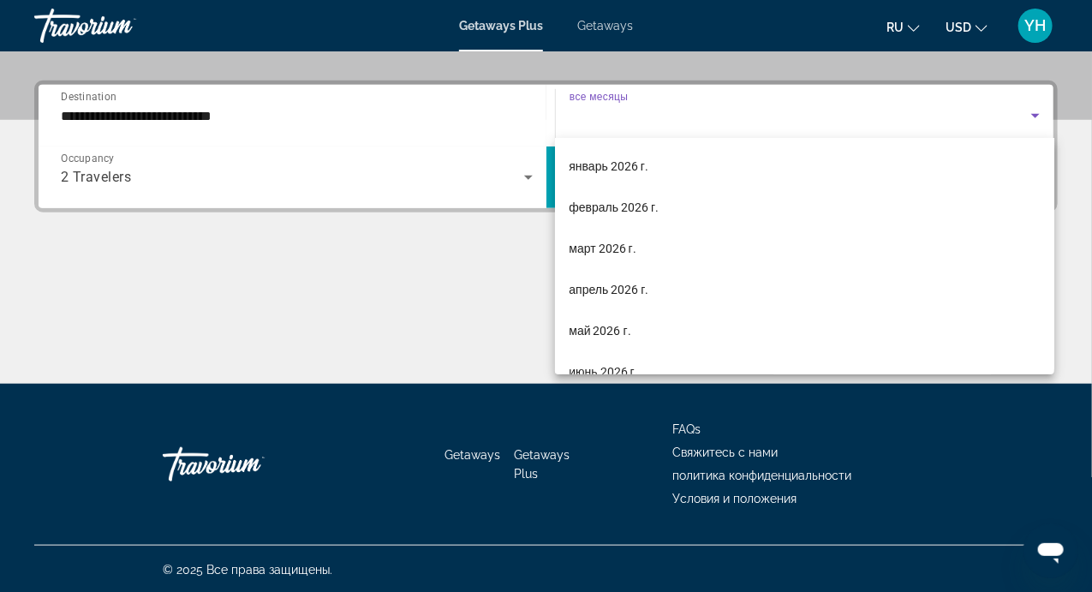
scroll to position [354, 0]
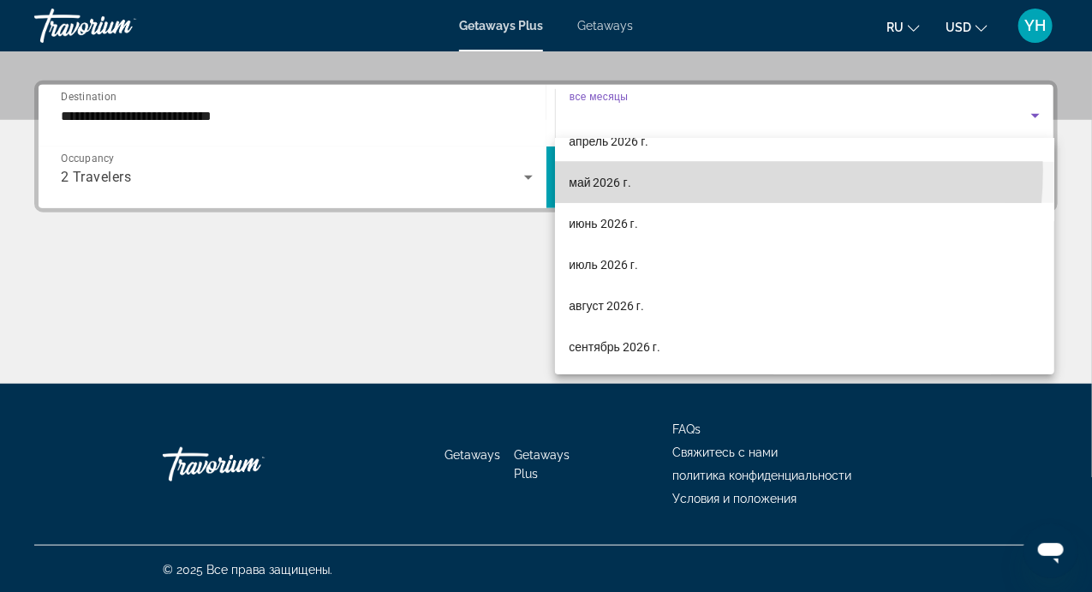
click at [697, 170] on mat-option "май 2026 г." at bounding box center [804, 182] width 499 height 41
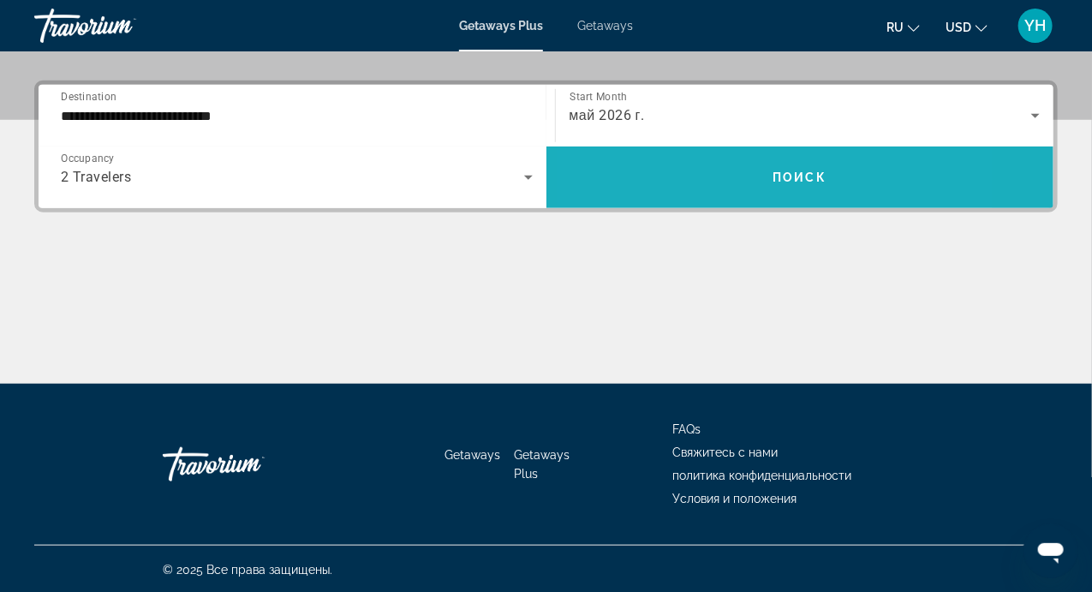
click at [697, 170] on span "Search widget" at bounding box center [800, 177] width 508 height 41
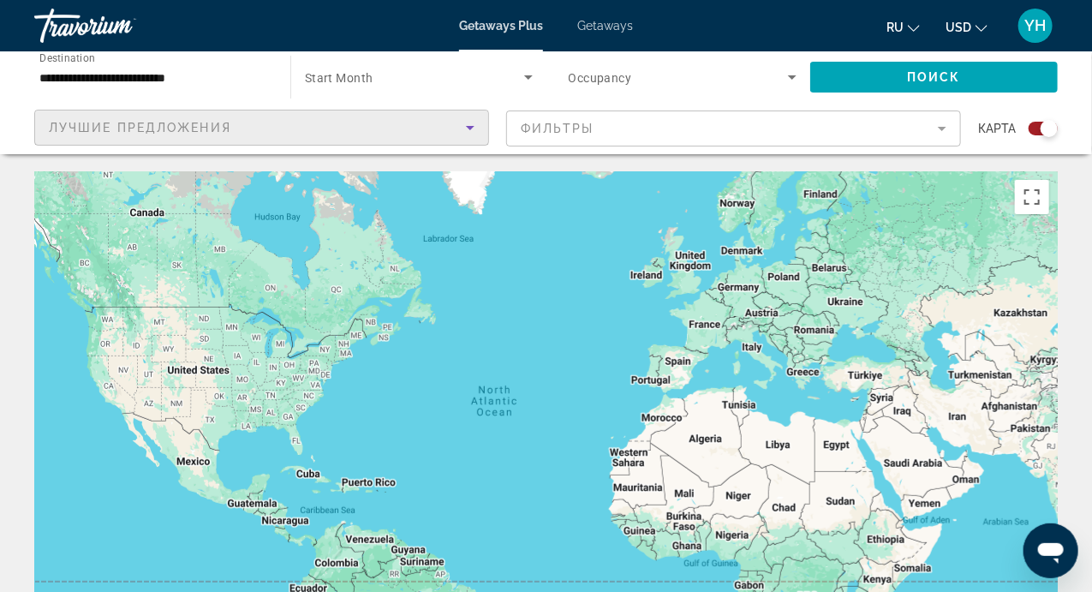
click at [469, 122] on icon "Sort by" at bounding box center [470, 127] width 21 height 21
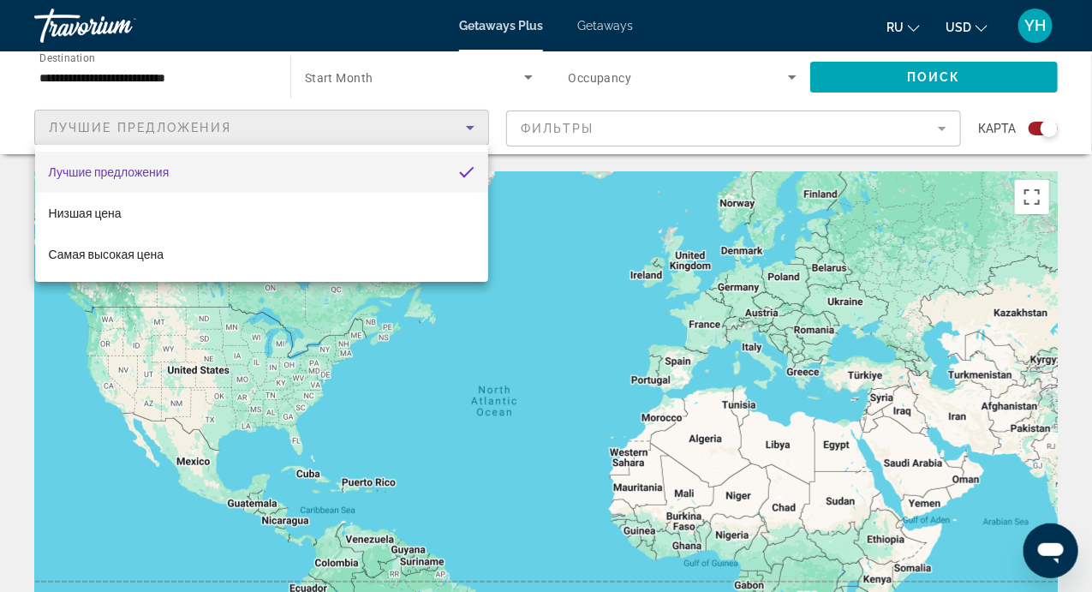
click at [946, 132] on div at bounding box center [546, 296] width 1092 height 592
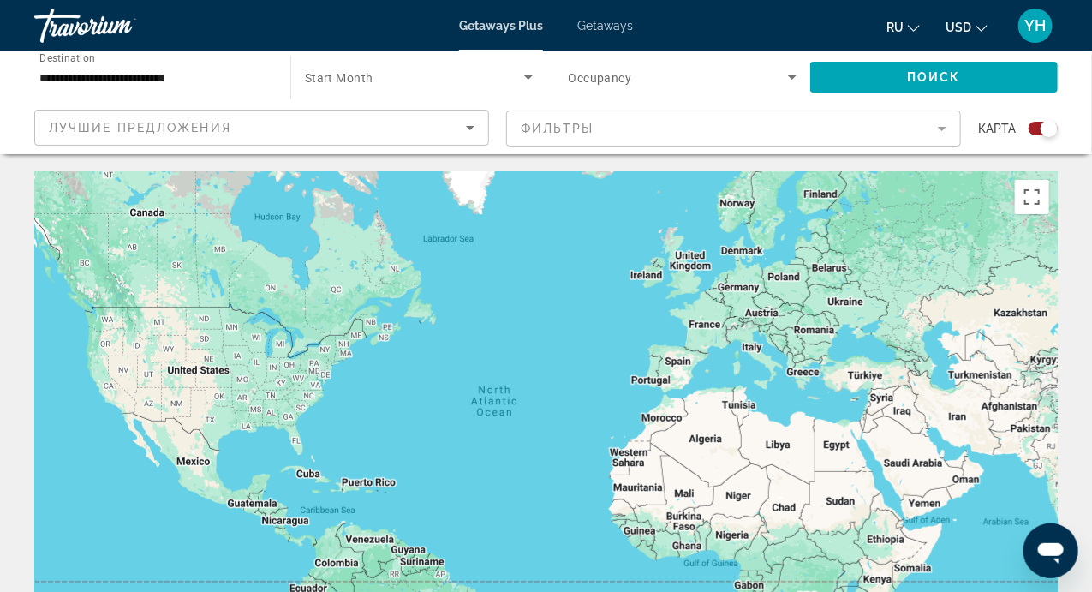
click at [946, 132] on mat-form-field "Фильтры" at bounding box center [733, 128] width 455 height 36
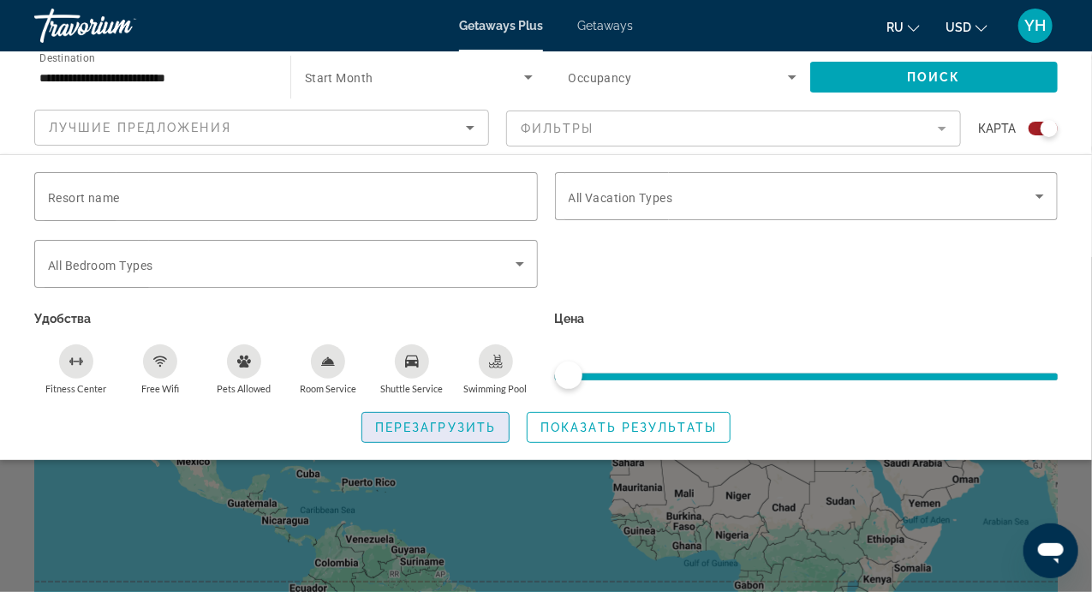
click at [443, 424] on span "Перезагрузить" at bounding box center [435, 428] width 121 height 14
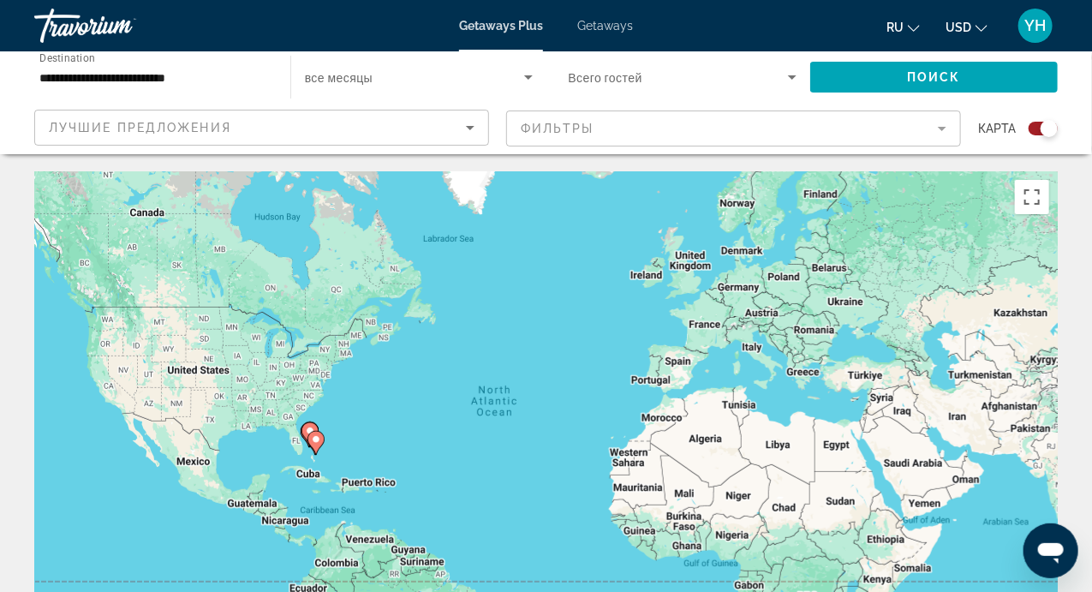
scroll to position [517, 0]
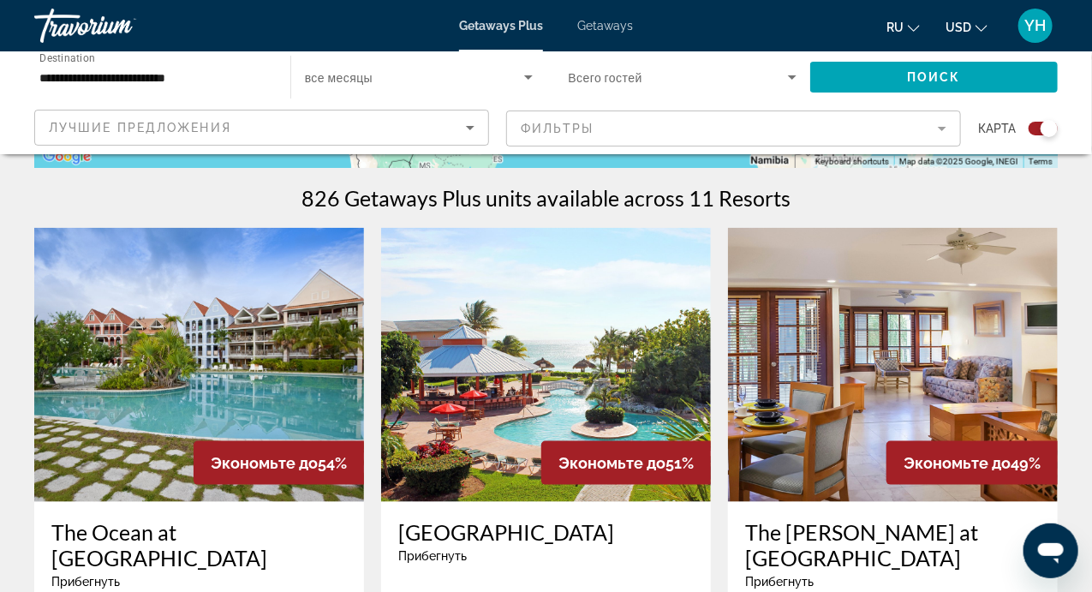
click at [562, 369] on img "Main content" at bounding box center [546, 365] width 330 height 274
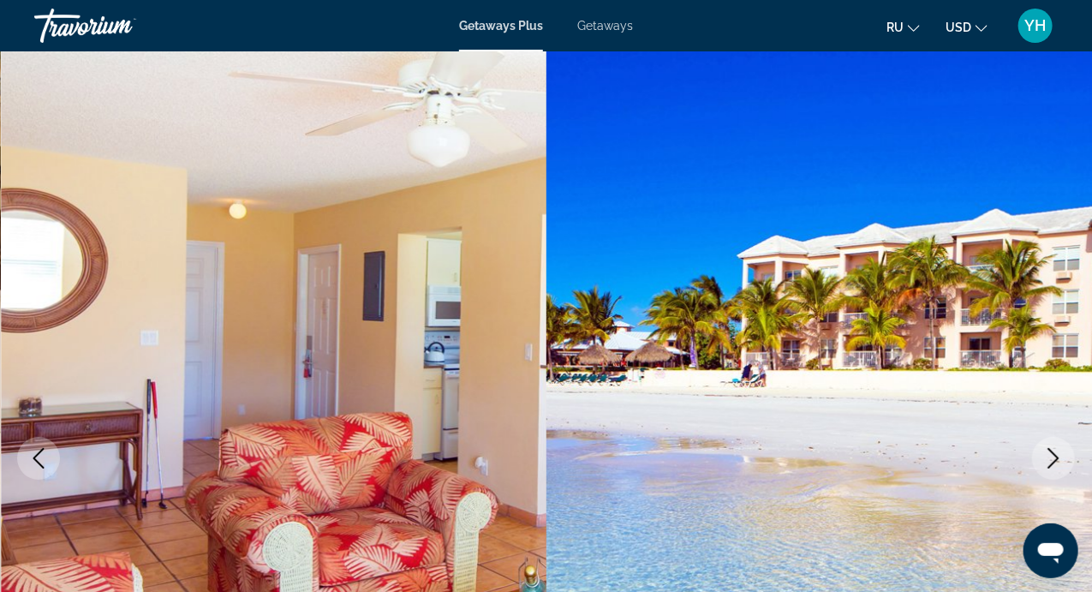
click at [1053, 450] on icon "Next image" at bounding box center [1053, 458] width 21 height 21
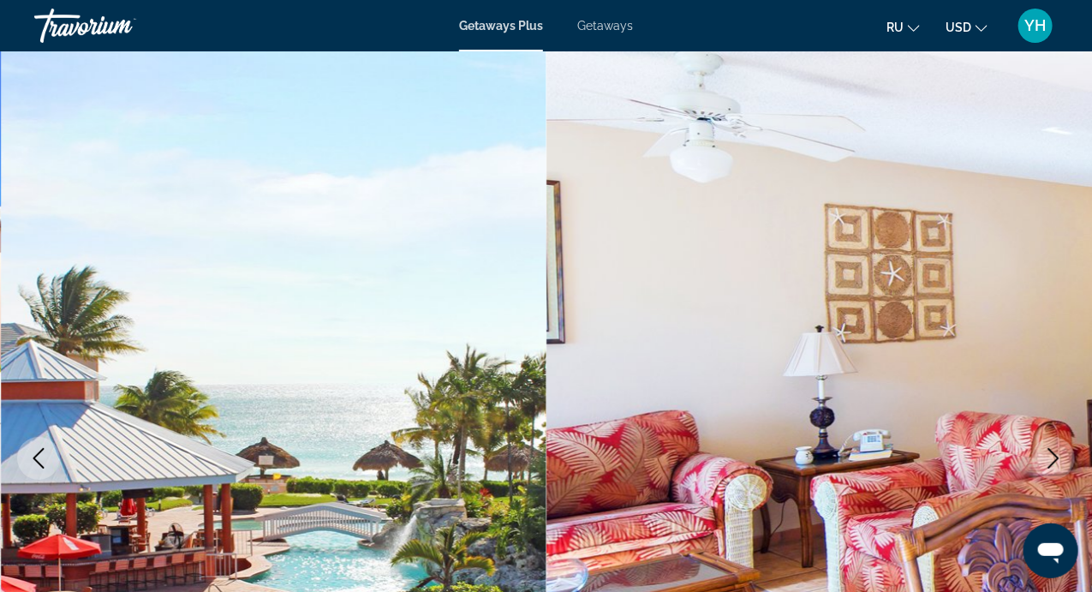
click at [1053, 450] on icon "Next image" at bounding box center [1053, 458] width 21 height 21
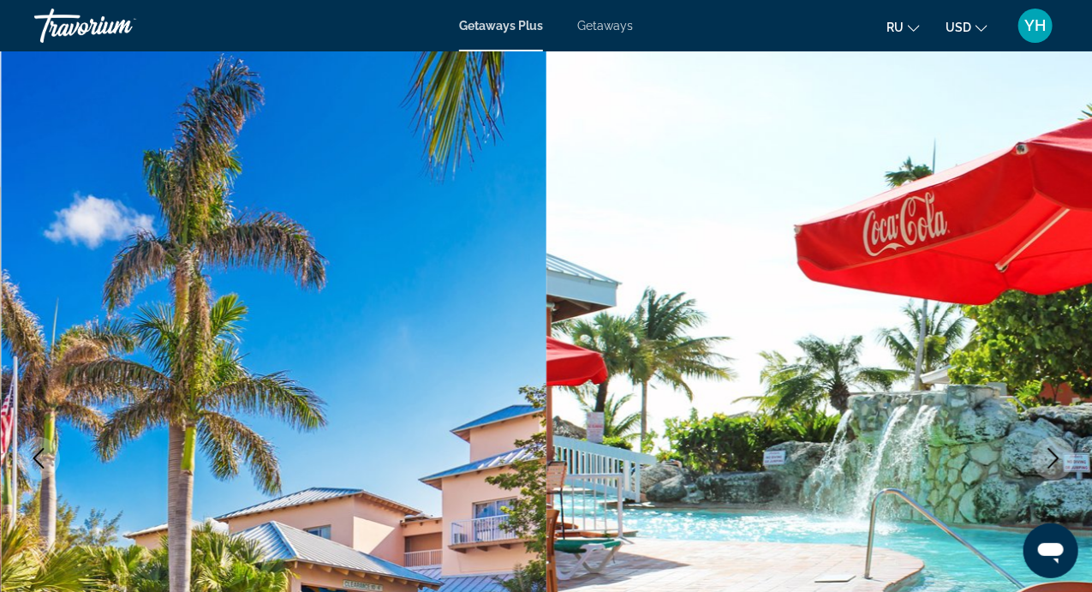
click at [1053, 450] on icon "Next image" at bounding box center [1053, 458] width 21 height 21
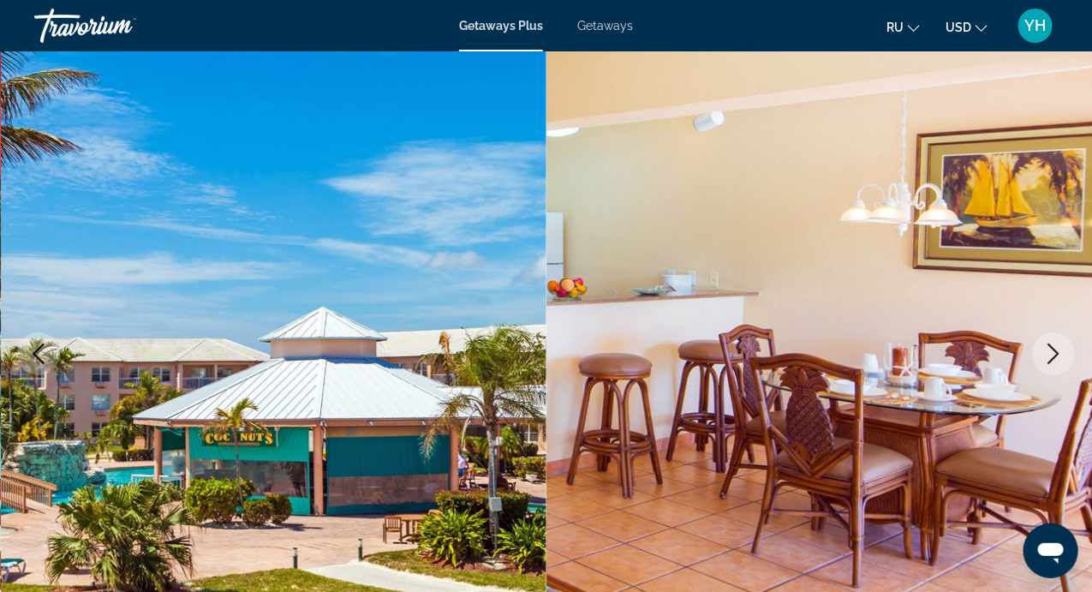
scroll to position [103, 0]
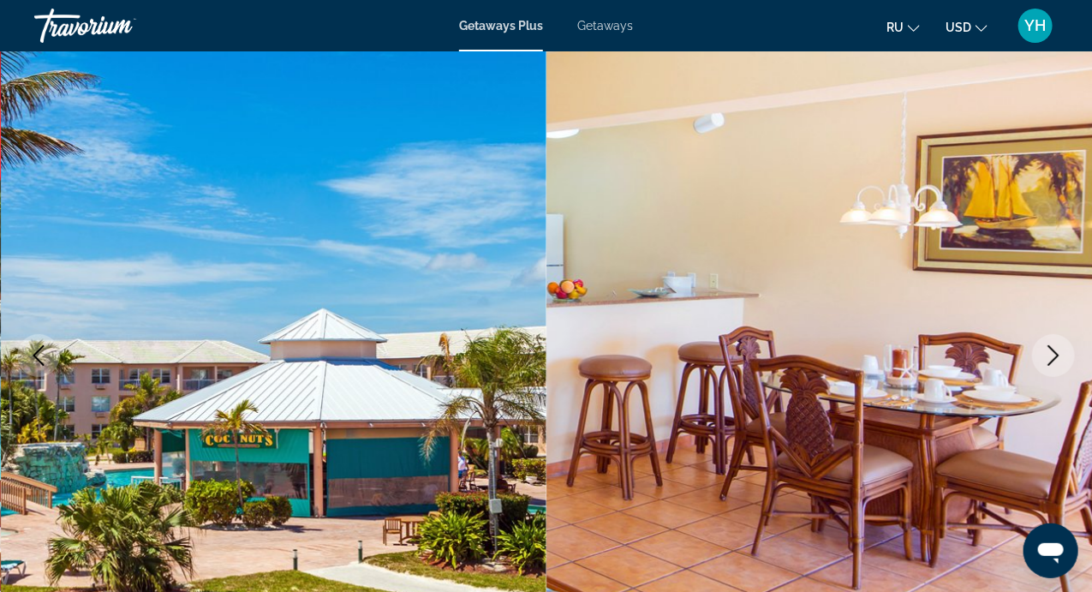
click at [1049, 353] on icon "Next image" at bounding box center [1053, 355] width 21 height 21
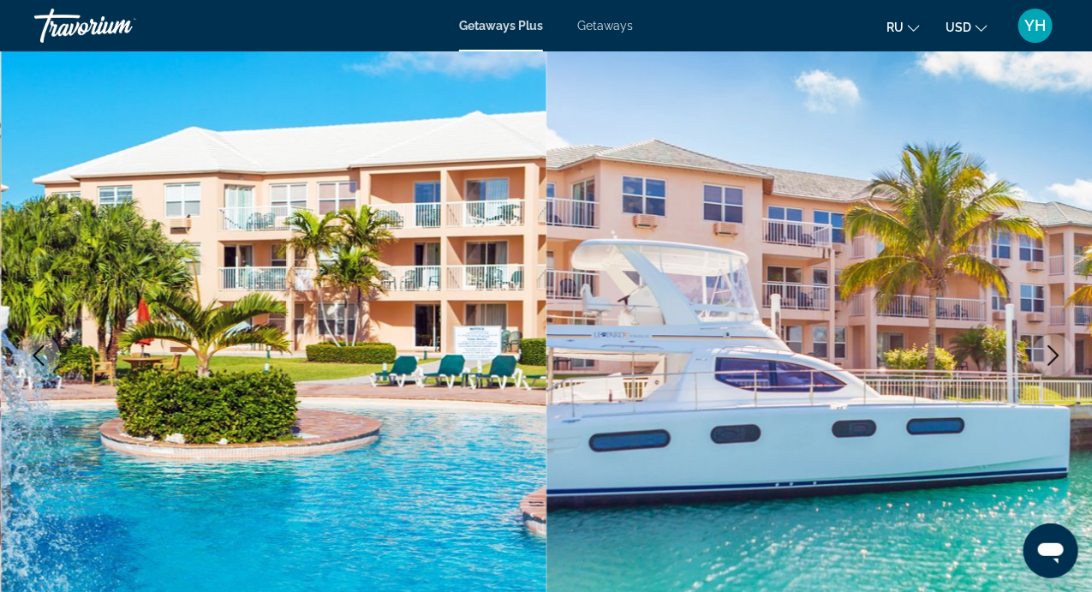
click at [1049, 353] on icon "Next image" at bounding box center [1053, 355] width 21 height 21
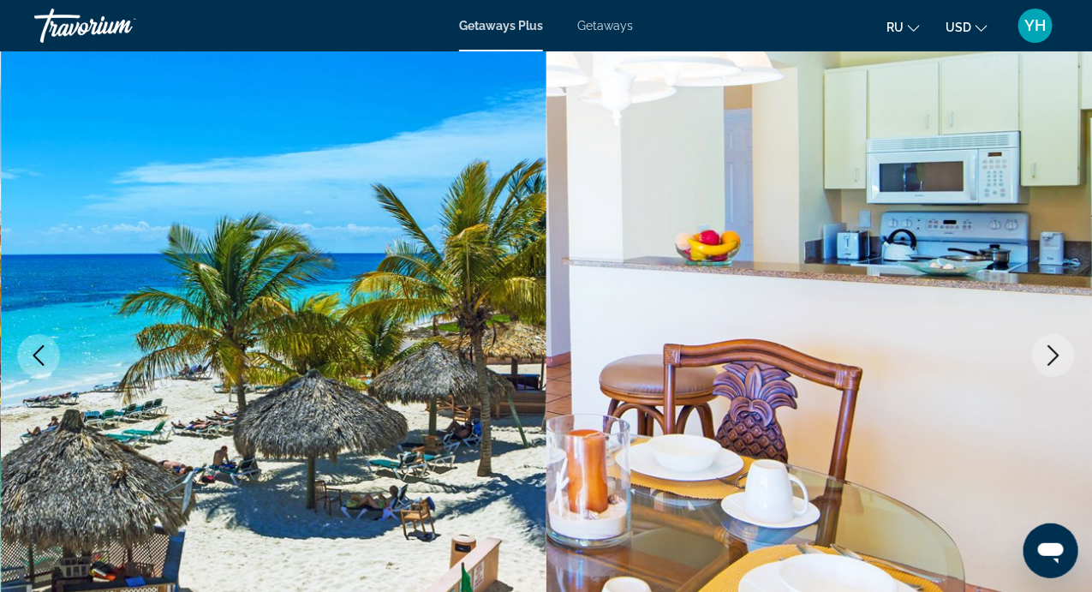
click at [1049, 353] on icon "Next image" at bounding box center [1053, 355] width 21 height 21
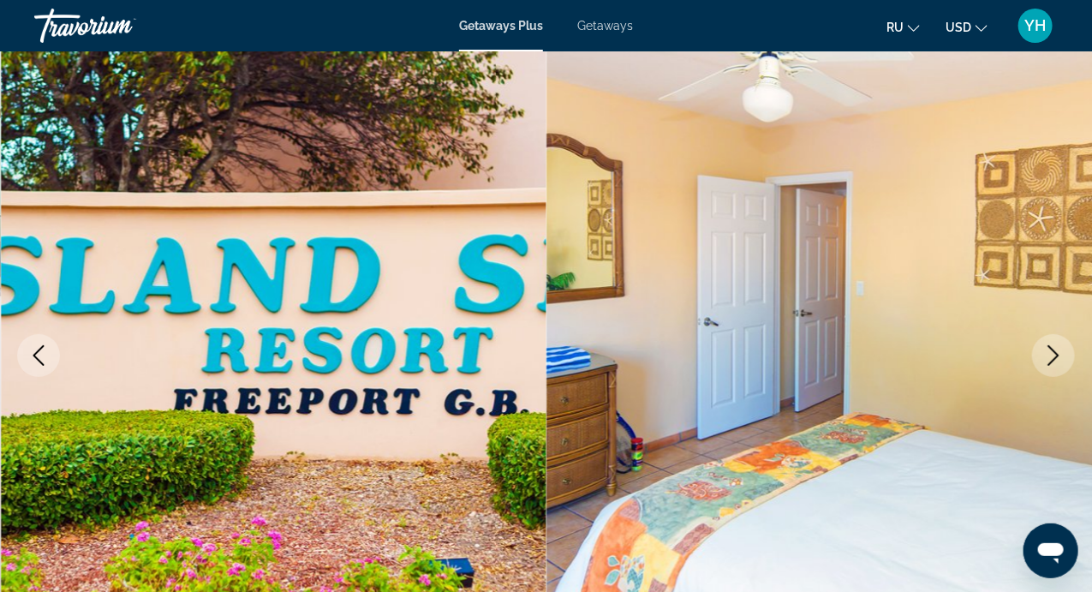
click at [1049, 353] on icon "Next image" at bounding box center [1053, 355] width 21 height 21
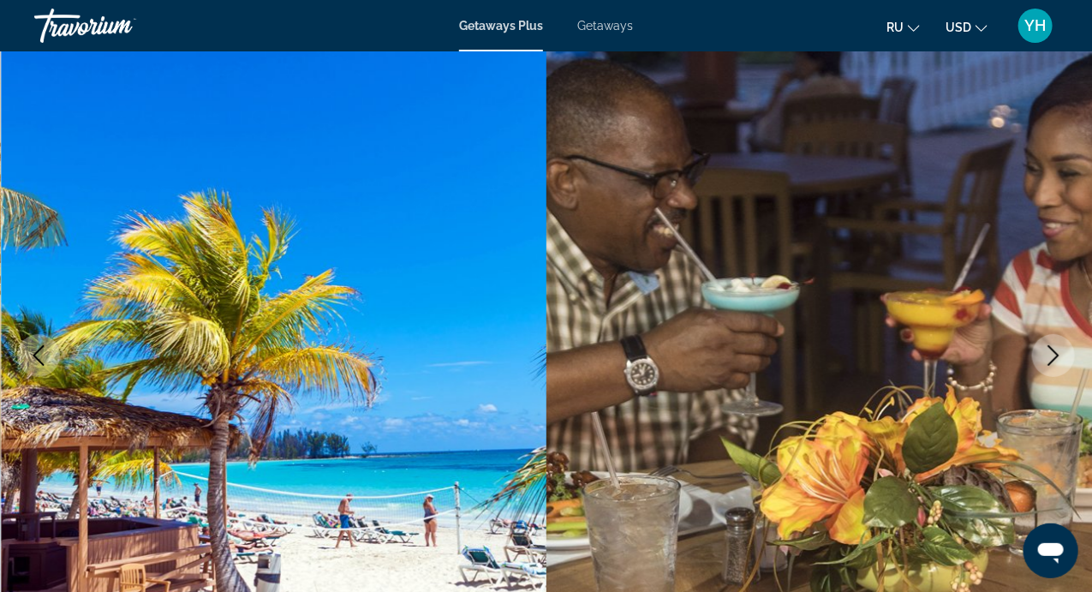
click at [1049, 353] on icon "Next image" at bounding box center [1053, 355] width 21 height 21
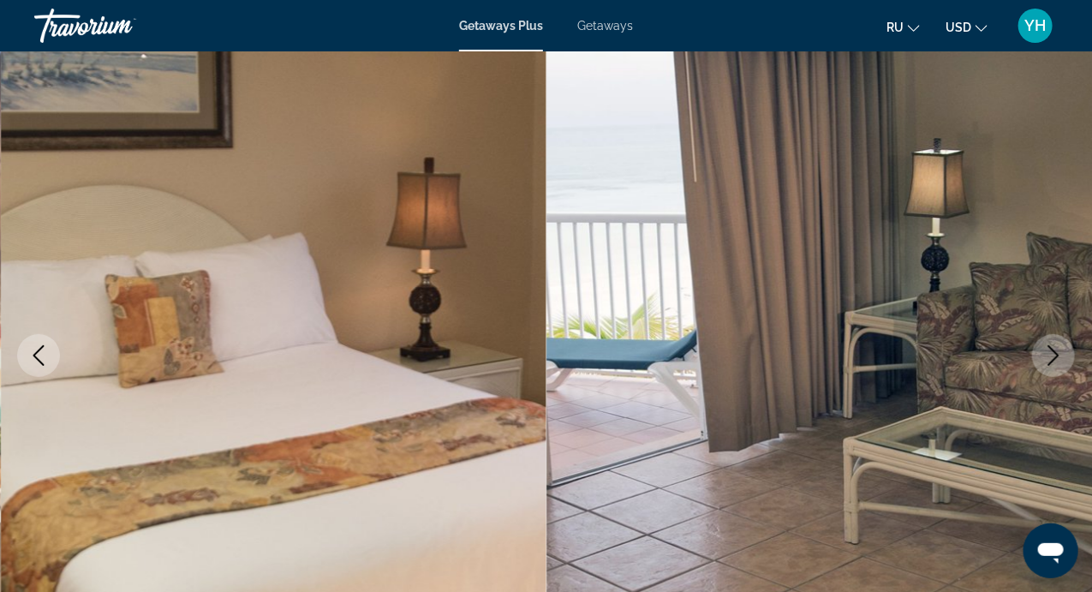
click at [1049, 353] on icon "Next image" at bounding box center [1053, 355] width 21 height 21
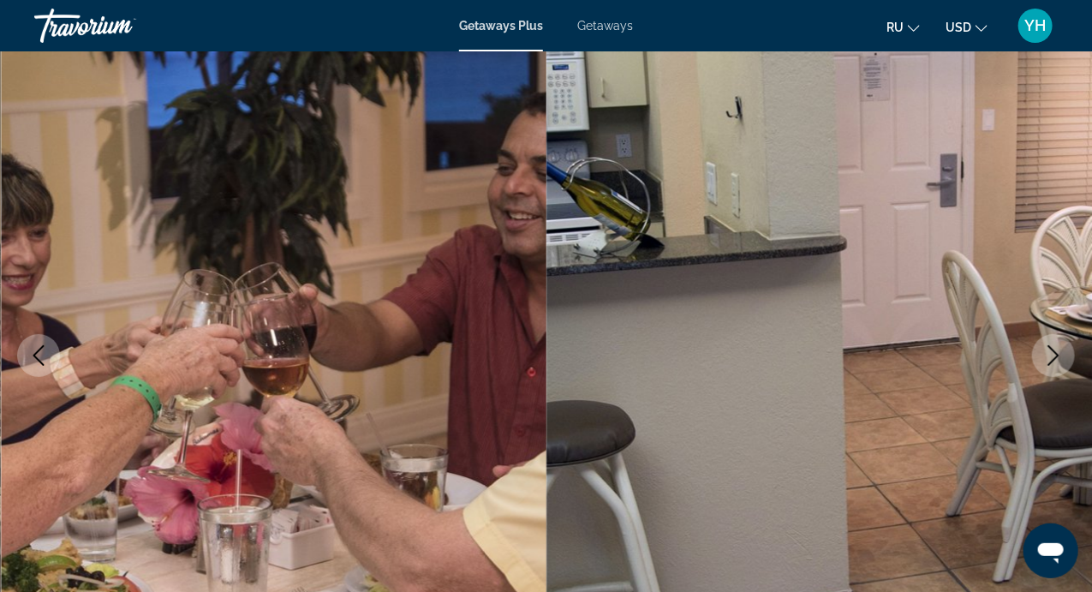
click at [1049, 353] on icon "Next image" at bounding box center [1053, 355] width 21 height 21
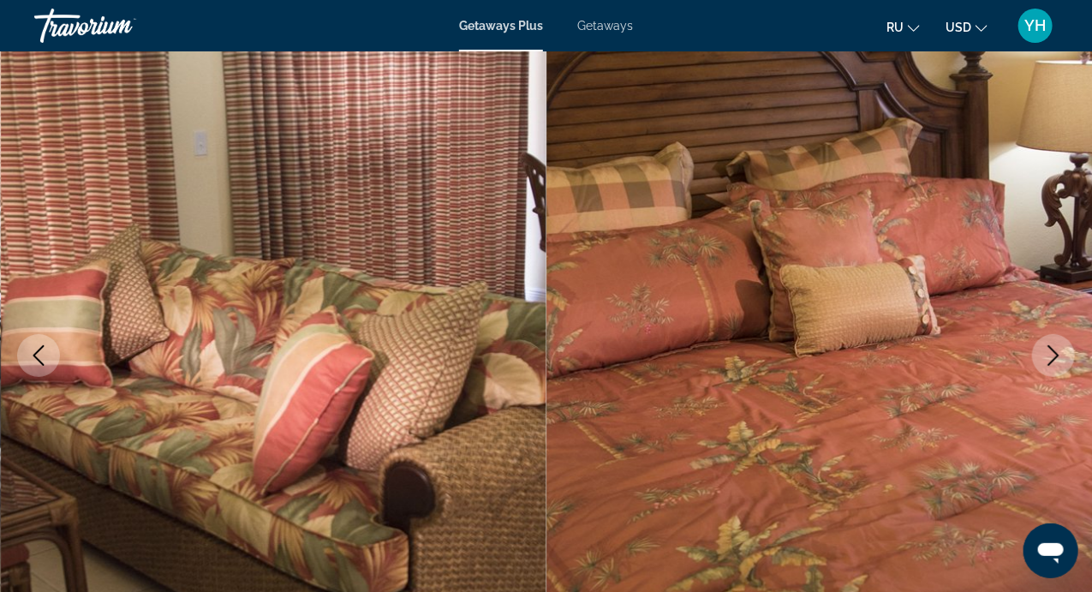
click at [1049, 353] on icon "Next image" at bounding box center [1053, 355] width 21 height 21
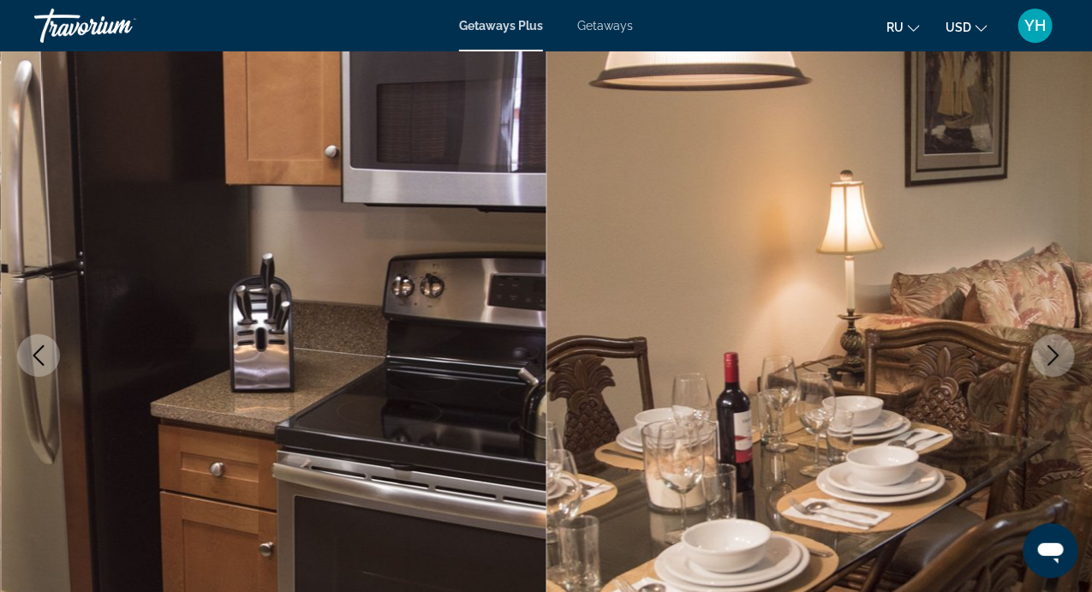
click at [1049, 353] on icon "Next image" at bounding box center [1053, 355] width 21 height 21
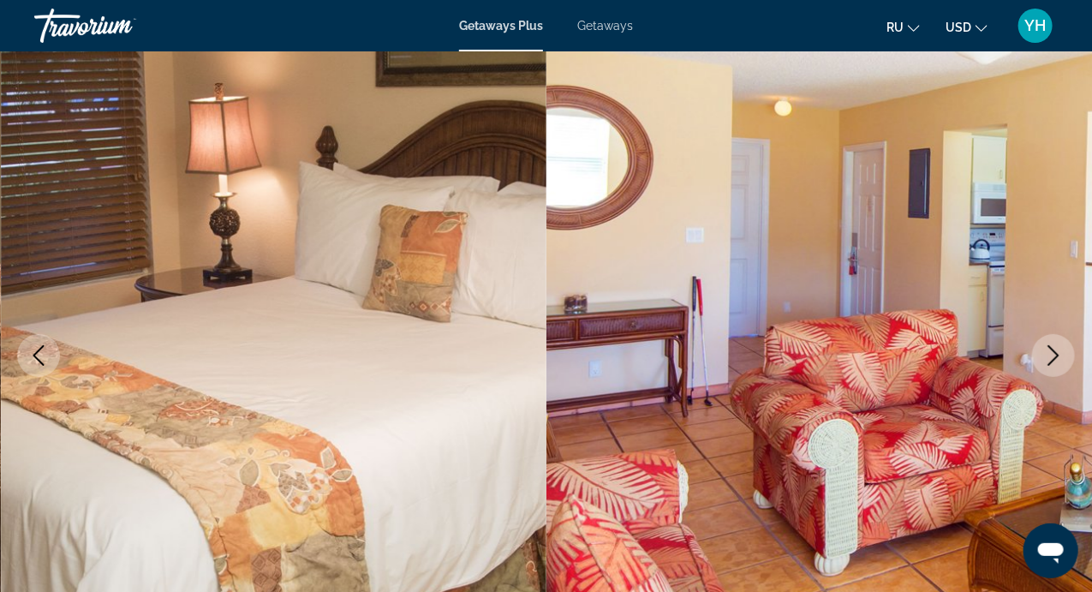
click at [1049, 353] on icon "Next image" at bounding box center [1053, 355] width 21 height 21
